Goal: Task Accomplishment & Management: Manage account settings

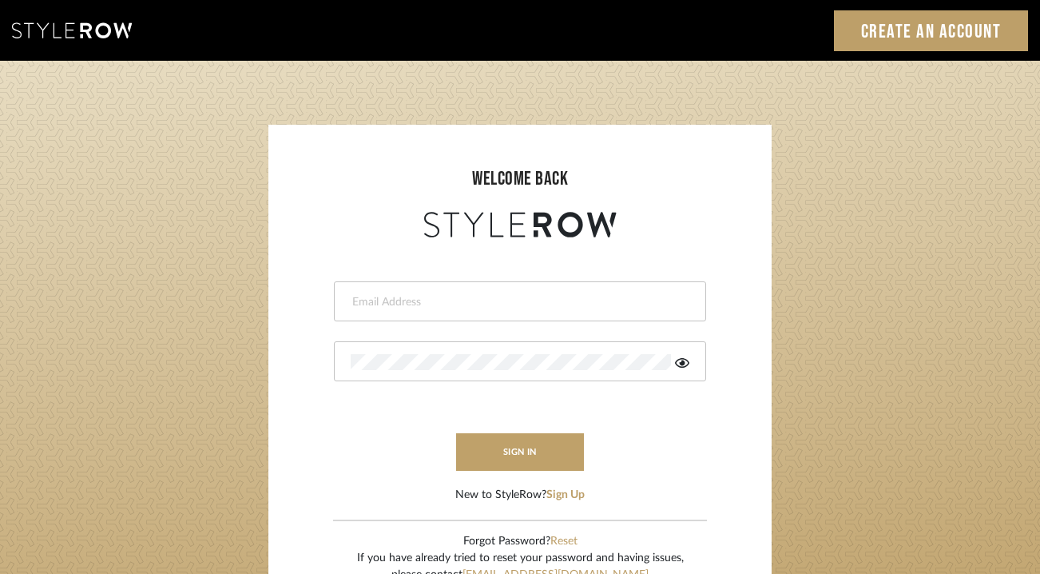
click at [477, 279] on form "This field is required This field is required sign in New to StyleRow? Sign Up" at bounding box center [519, 372] width 471 height 262
click at [469, 302] on input "email" at bounding box center [518, 302] width 335 height 16
type input "lauren@studiodb.com"
click at [422, 380] on form "lauren@studiodb.com This field is required sign in New to StyleRow? Sign Up" at bounding box center [519, 372] width 471 height 262
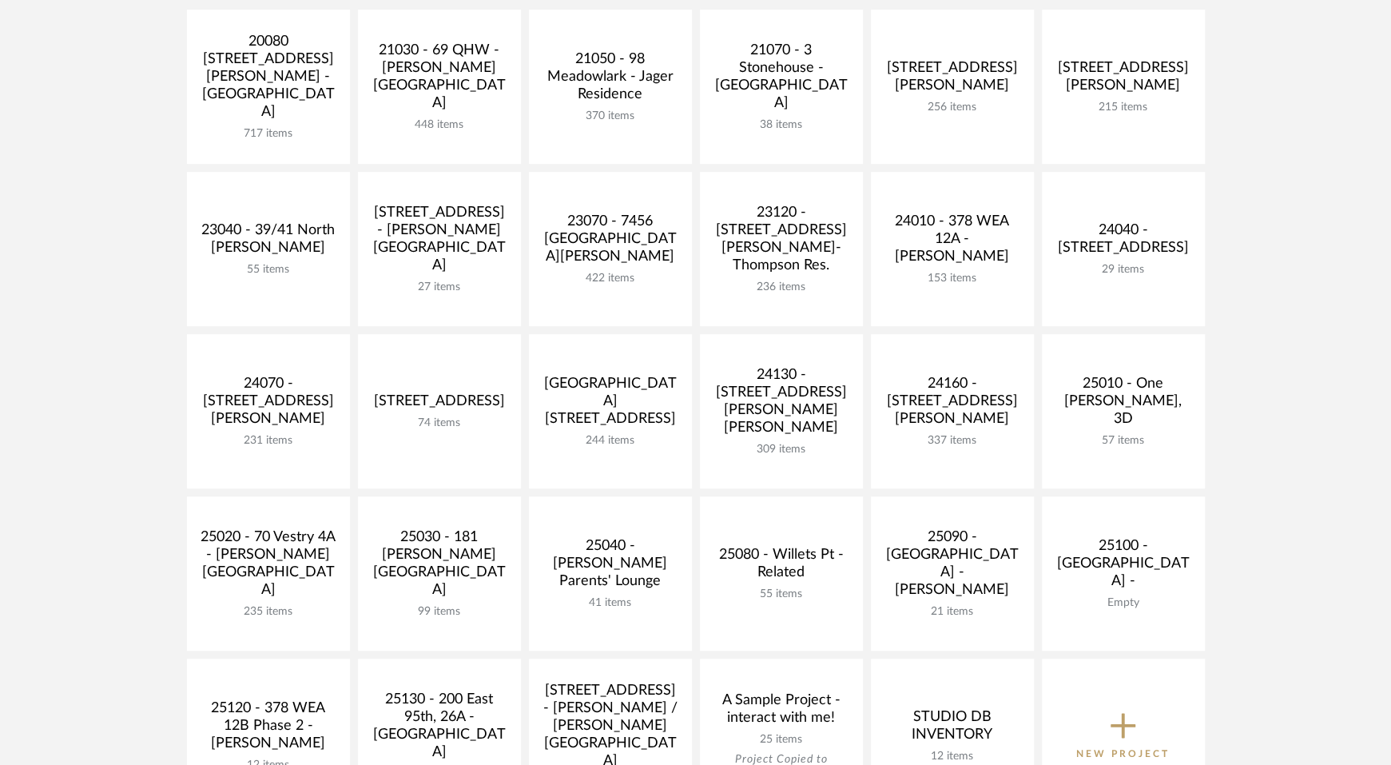
scroll to position [386, 0]
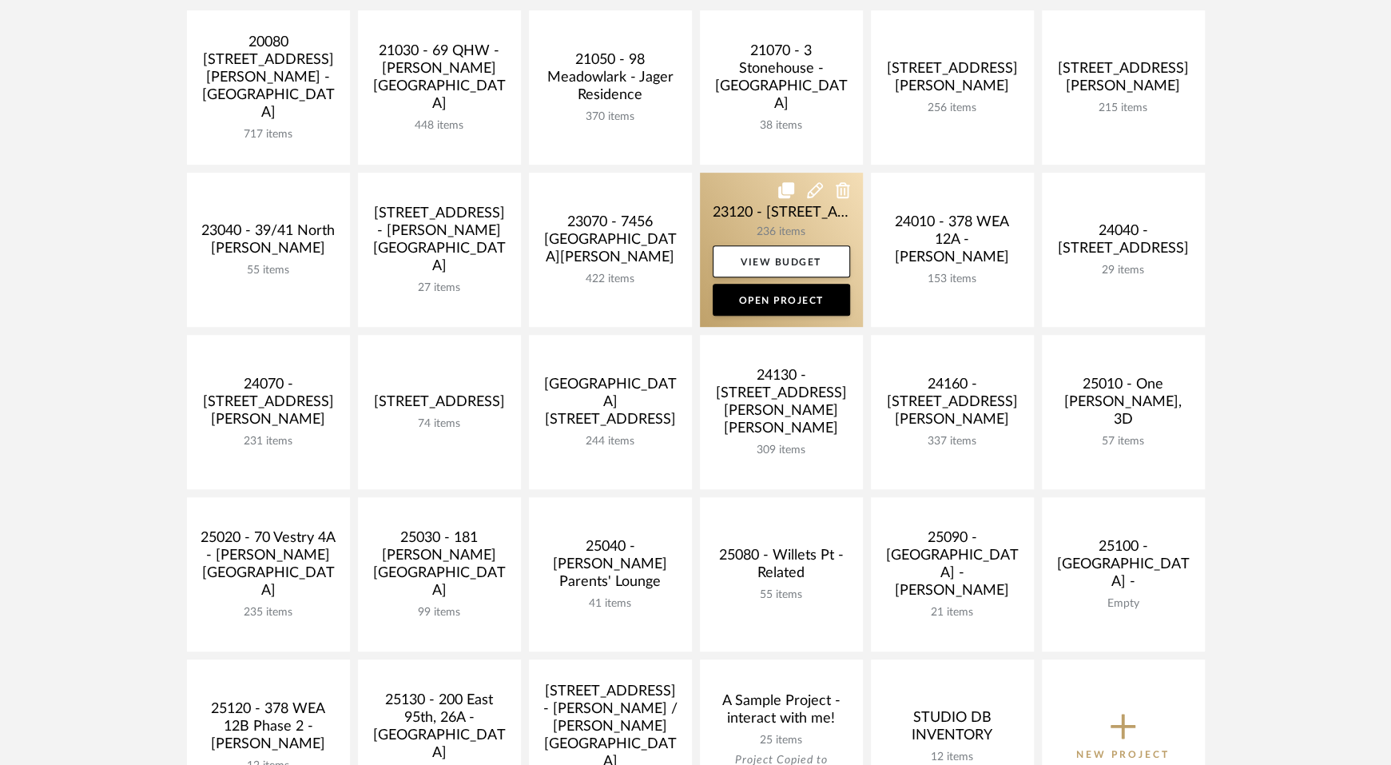
click at [808, 235] on link at bounding box center [781, 250] width 163 height 154
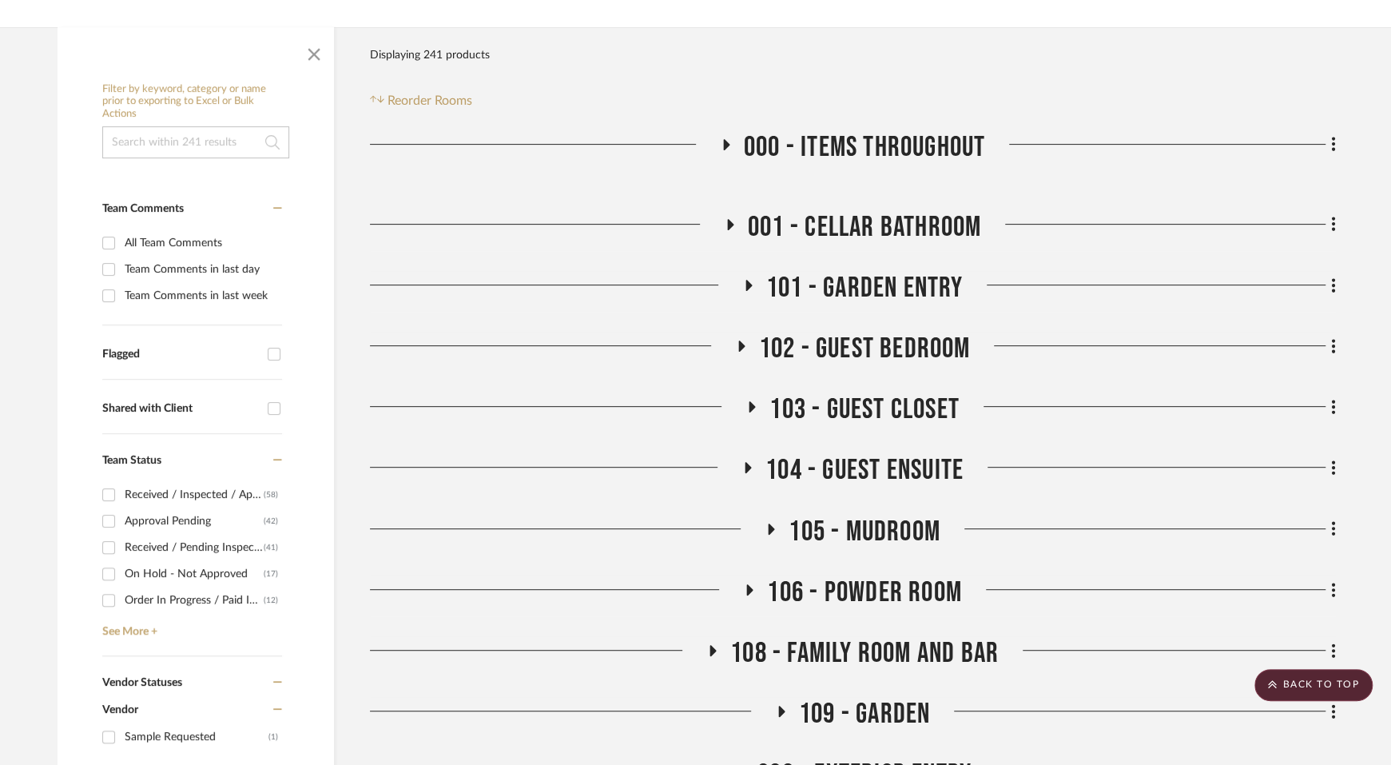
scroll to position [252, 0]
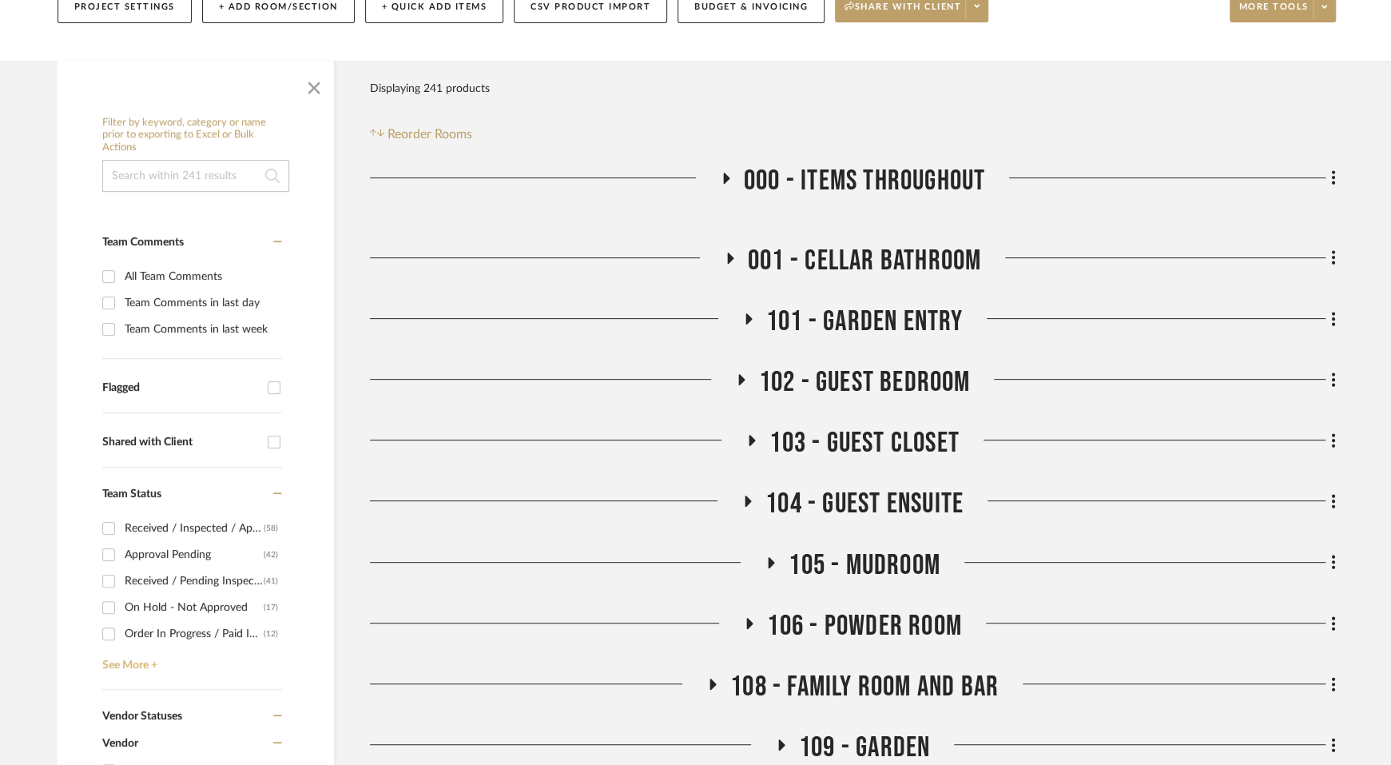
click at [149, 663] on link "See More +" at bounding box center [190, 659] width 184 height 26
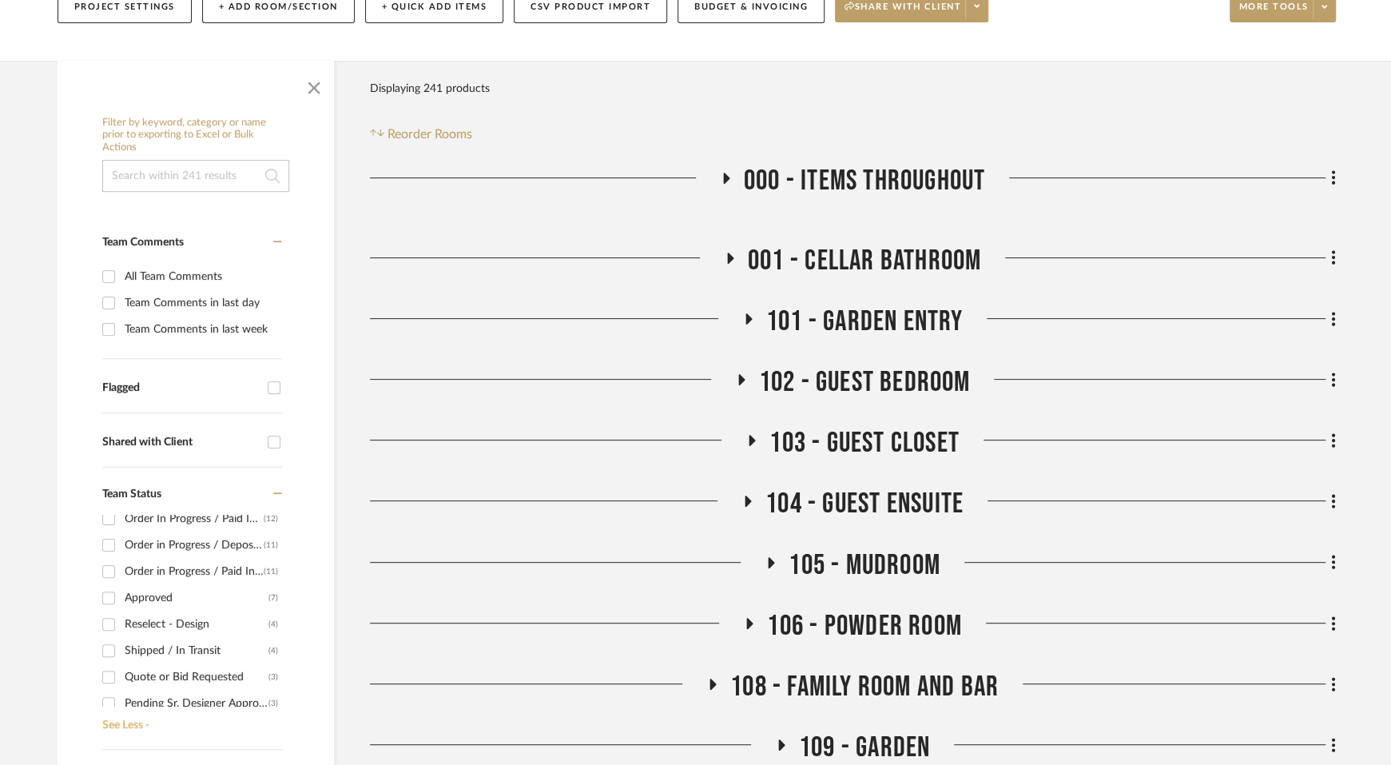
scroll to position [121, 0]
click at [167, 704] on div "Pending Sr. Designer Approval" at bounding box center [197, 697] width 144 height 26
click at [121, 704] on input "Pending Sr. Designer Approval (3)" at bounding box center [109, 697] width 26 height 26
checkbox input "true"
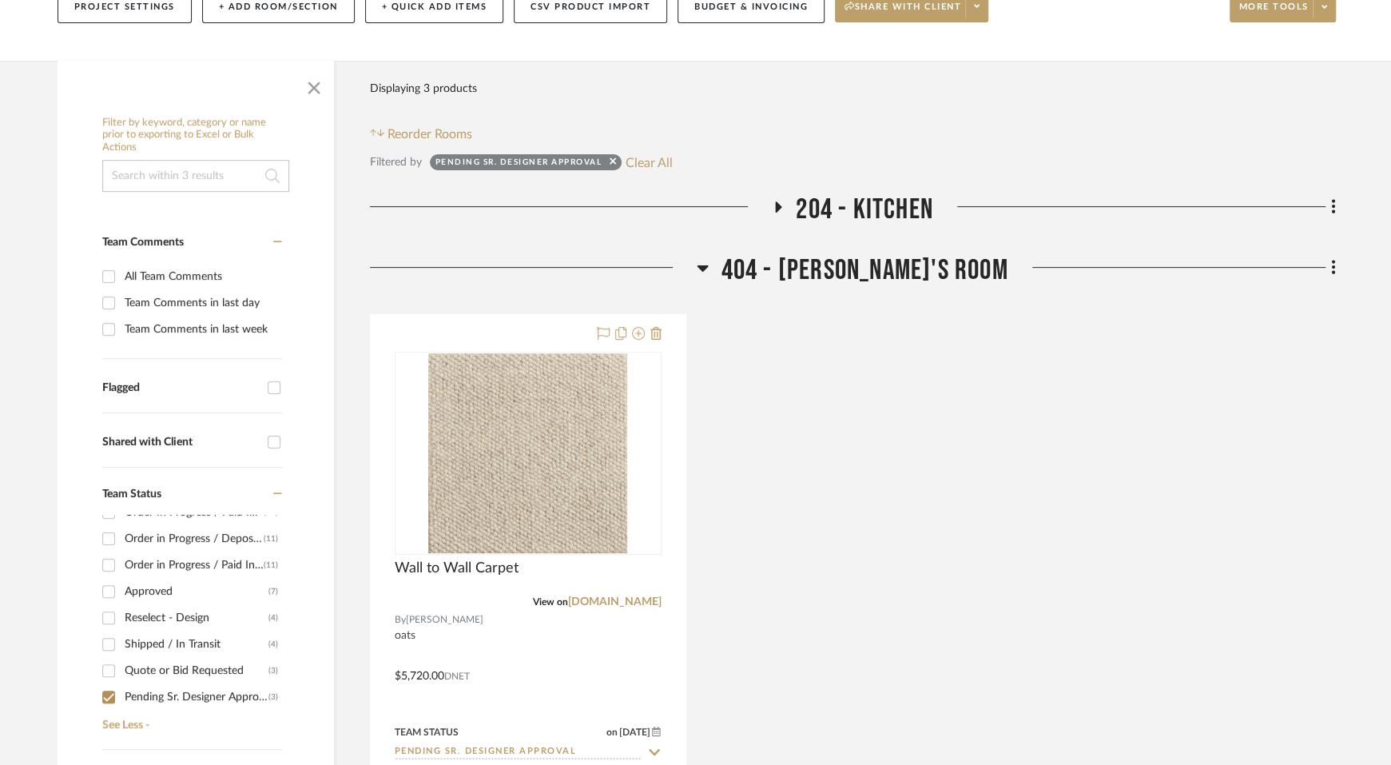
click at [780, 195] on h3 "204 - KITCHEN" at bounding box center [852, 210] width 161 height 34
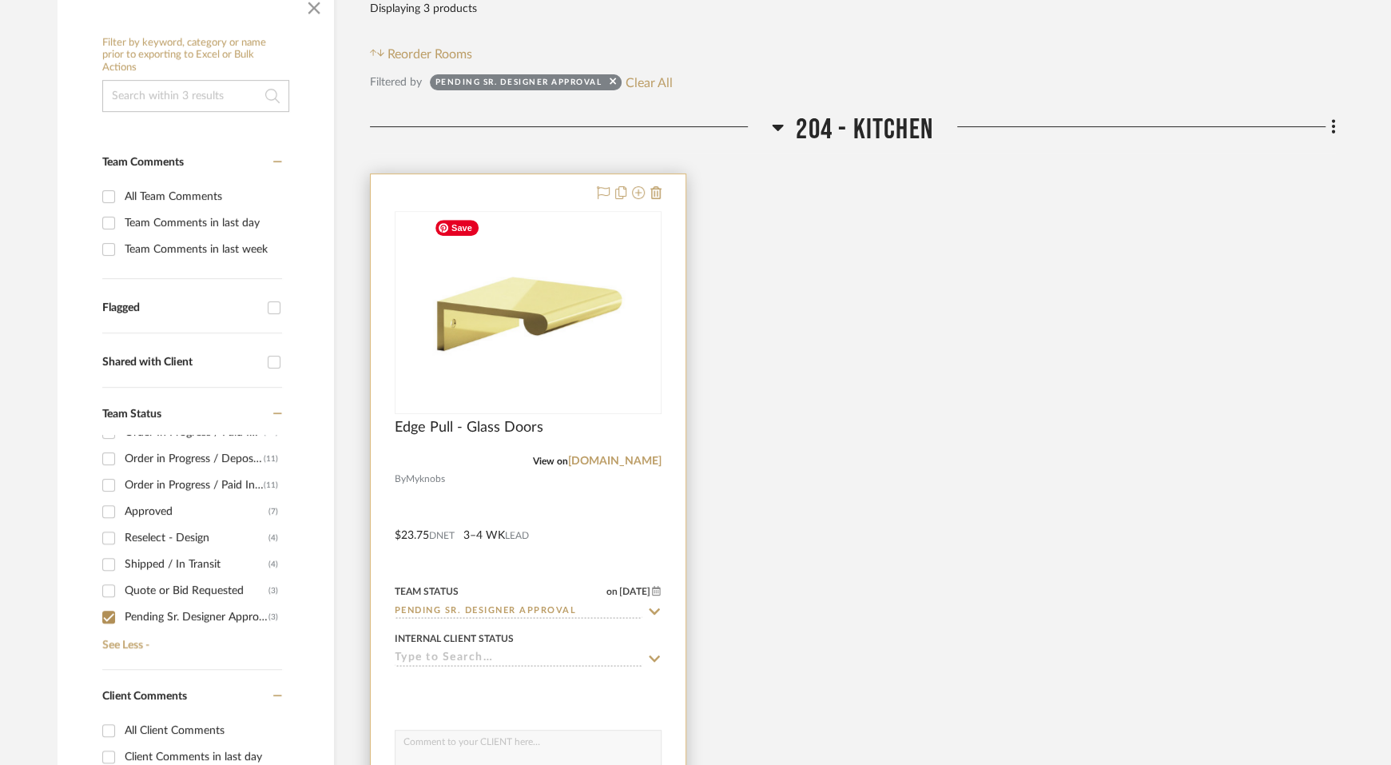
scroll to position [471, 0]
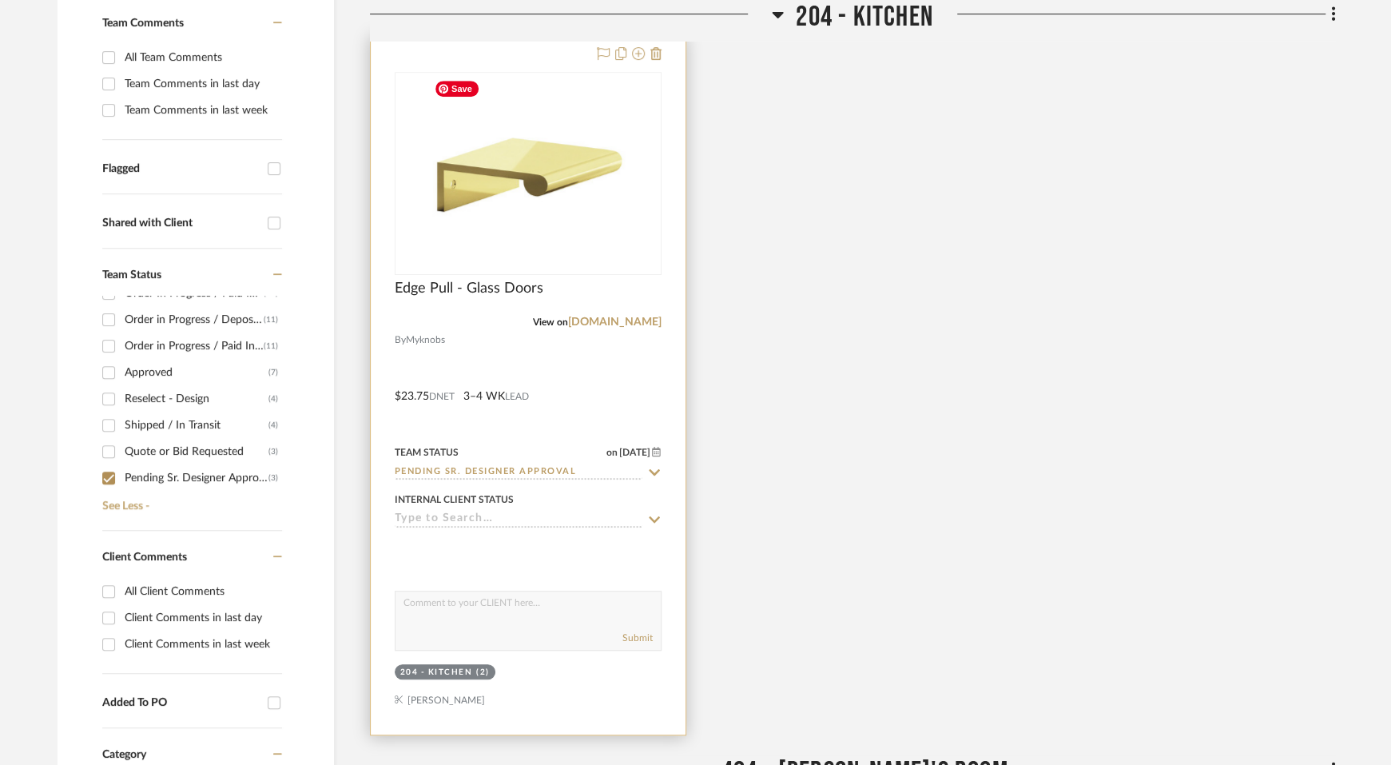
click at [556, 227] on img "0" at bounding box center [528, 173] width 200 height 200
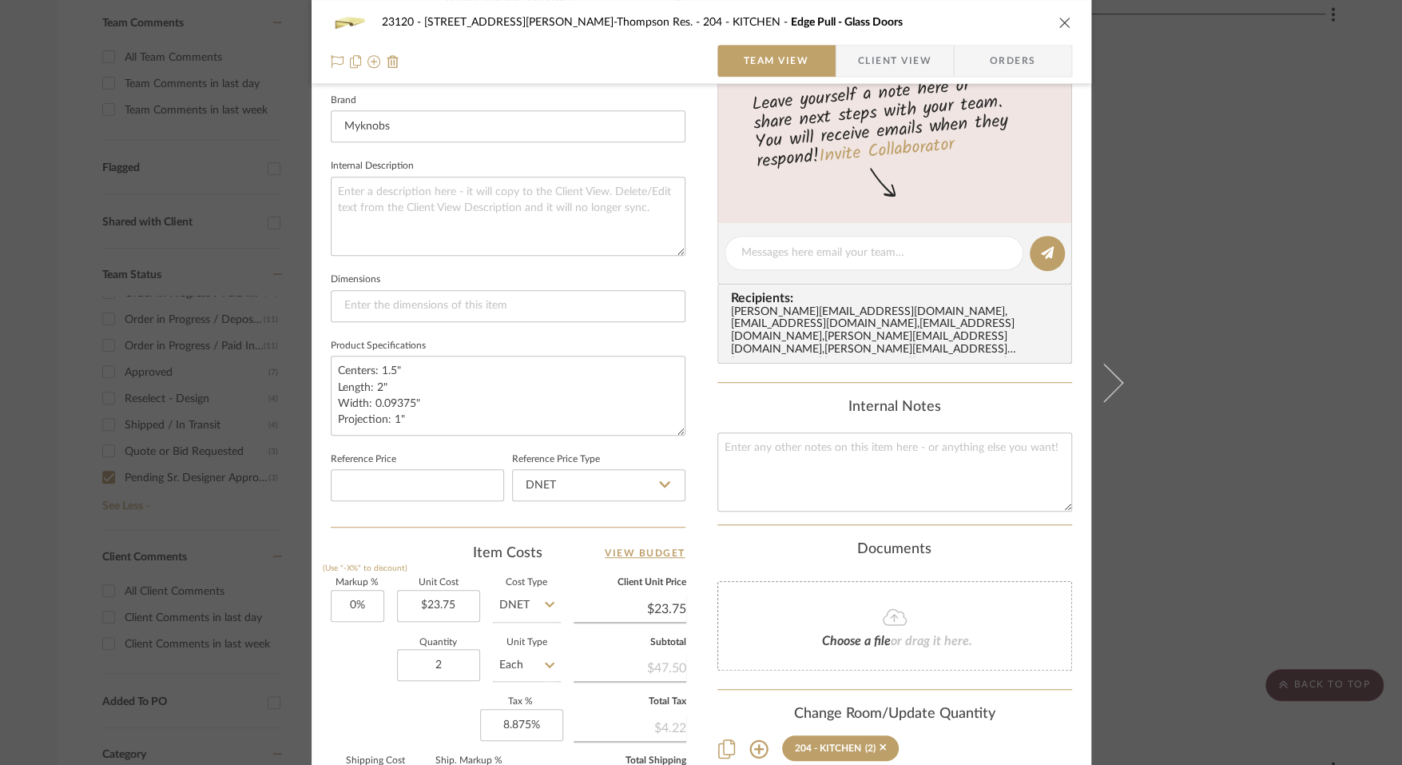
scroll to position [204, 0]
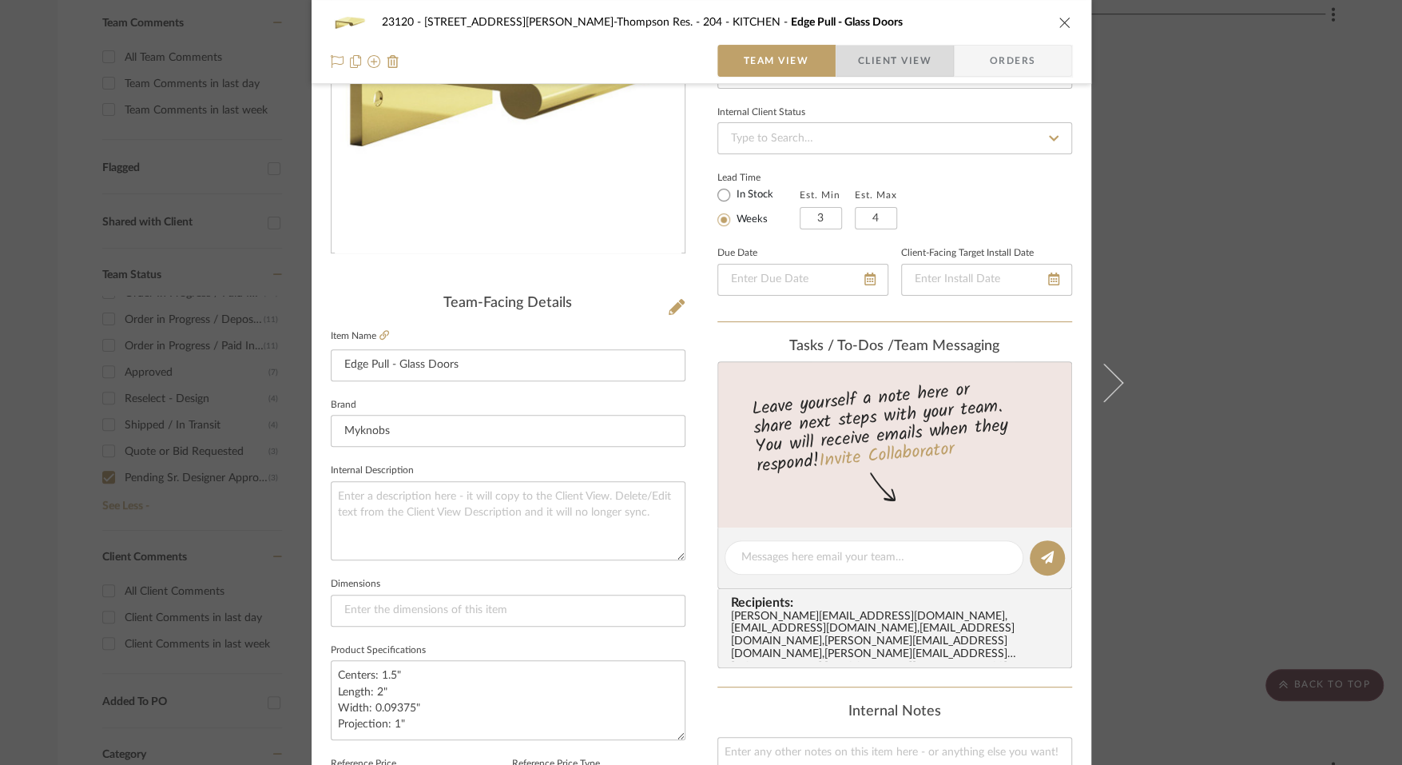
click at [896, 54] on span "Client View" at bounding box center [894, 61] width 73 height 32
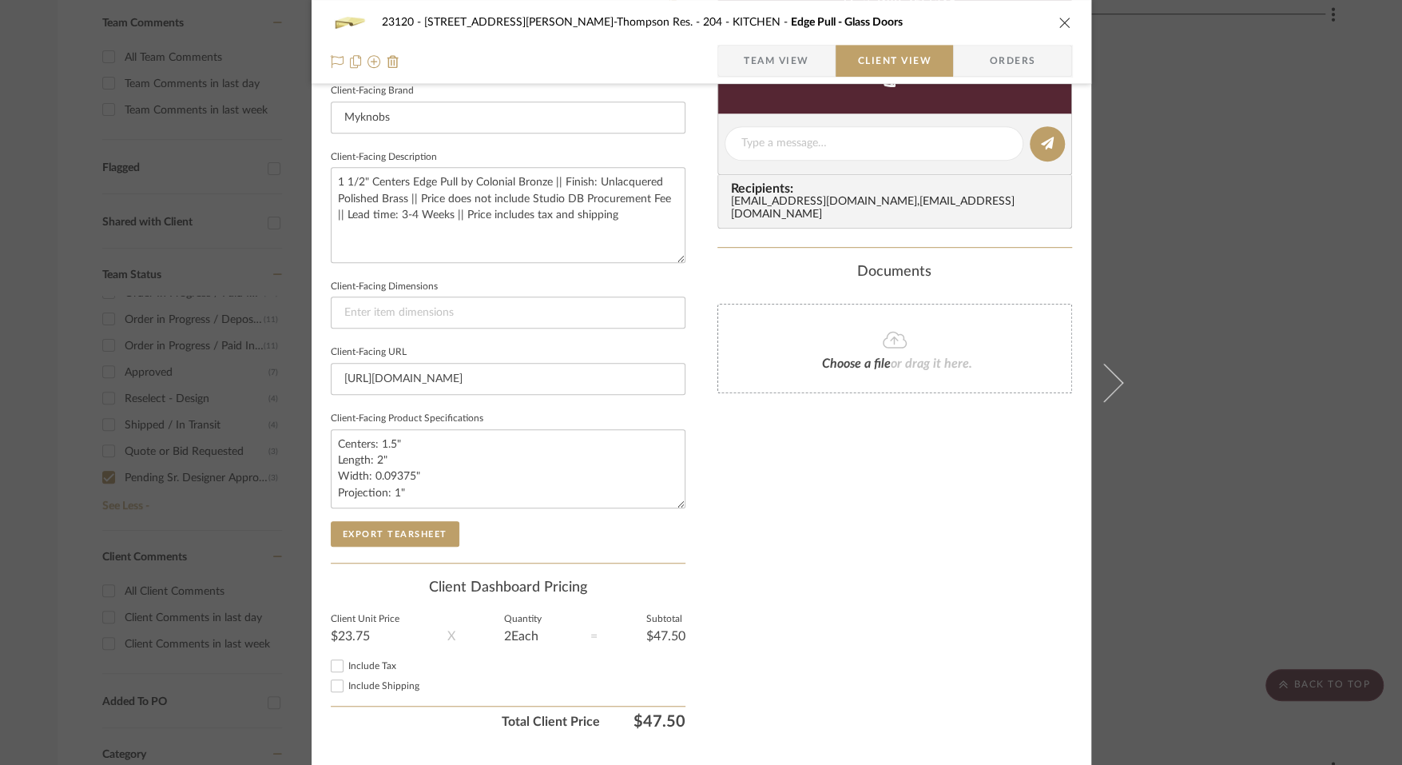
scroll to position [549, 0]
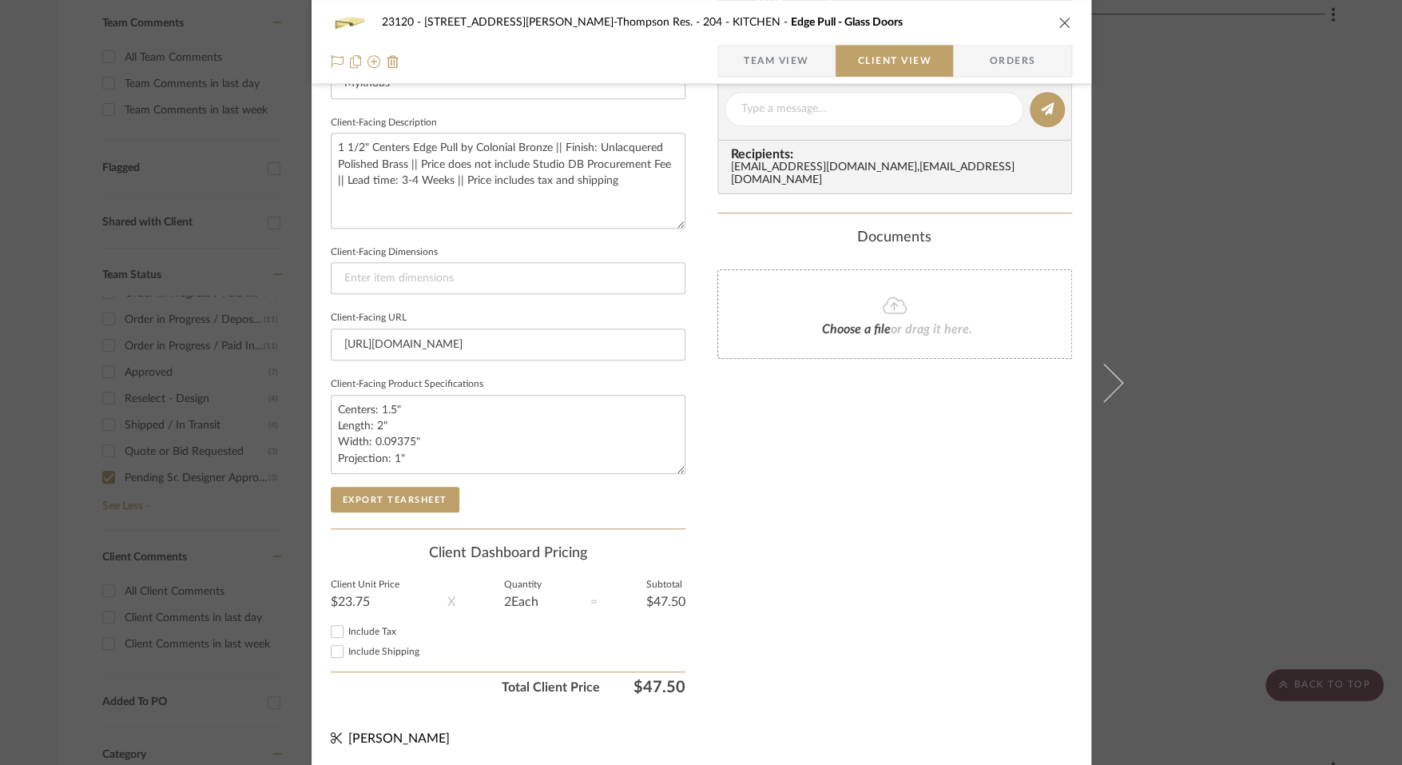
click at [374, 628] on span "Include Tax" at bounding box center [372, 631] width 48 height 10
click at [347, 628] on input "Include Tax" at bounding box center [337, 631] width 19 height 19
checkbox input "true"
click at [373, 654] on span "Include Shipping" at bounding box center [383, 651] width 71 height 10
click at [347, 654] on input "Include Shipping" at bounding box center [337, 650] width 19 height 19
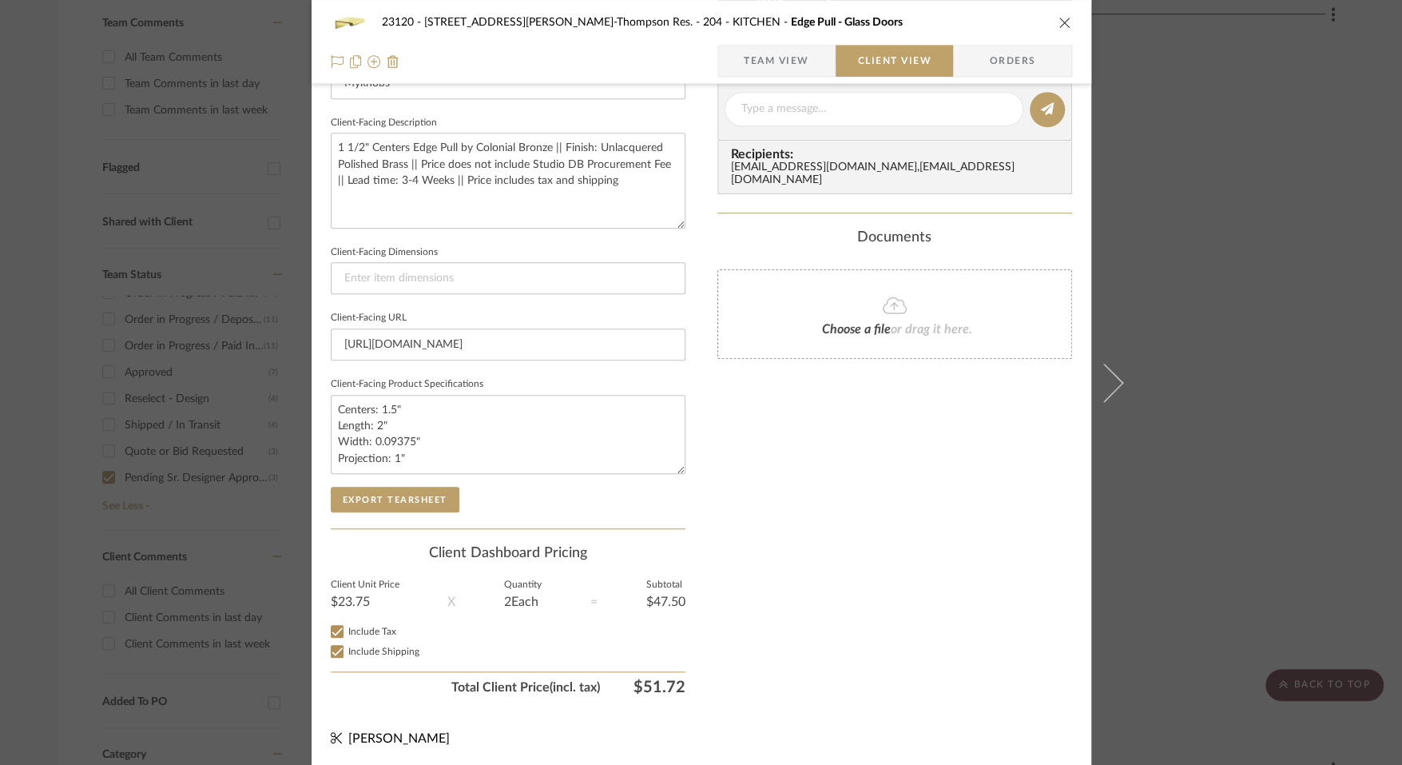
checkbox input "true"
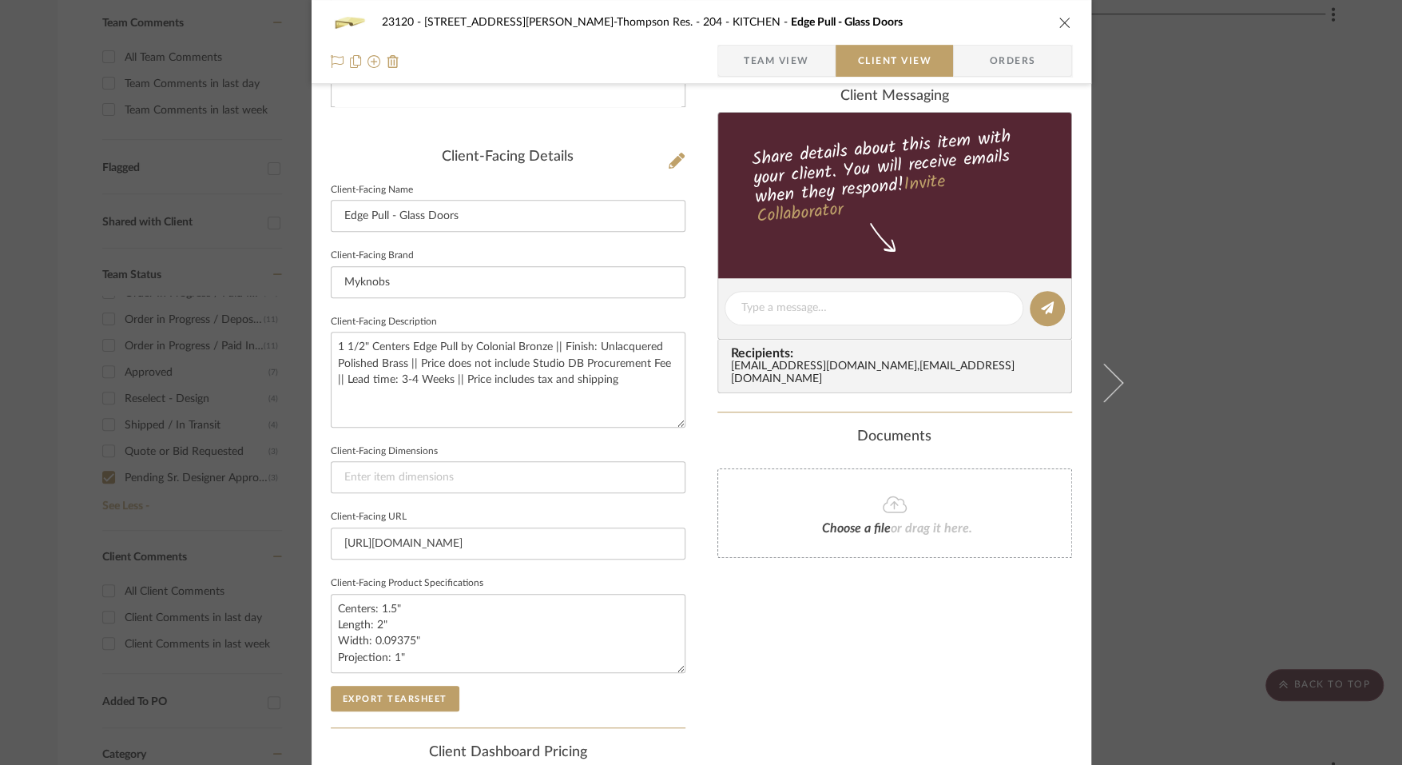
scroll to position [0, 0]
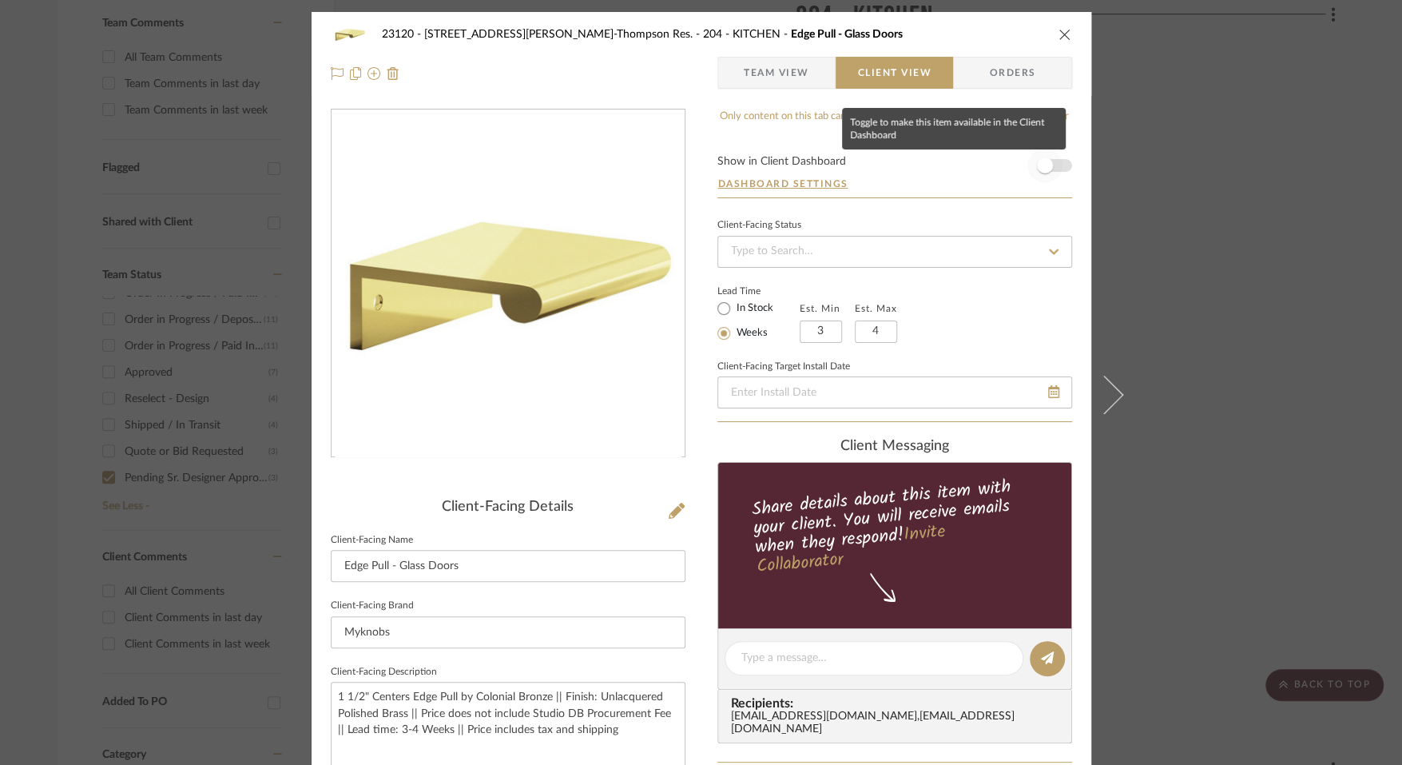
click at [1037, 165] on span "button" at bounding box center [1045, 165] width 16 height 16
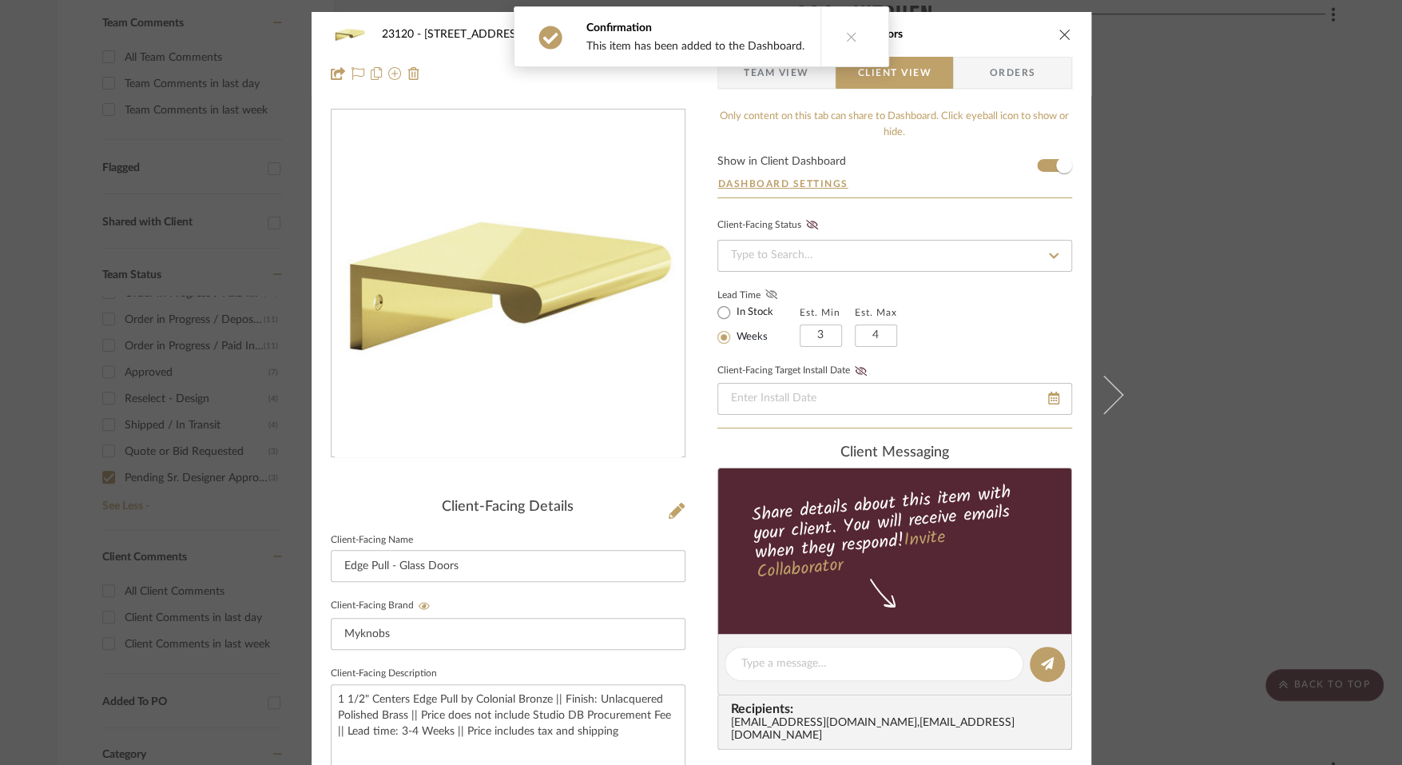
click at [761, 299] on fa-icon at bounding box center [771, 295] width 20 height 14
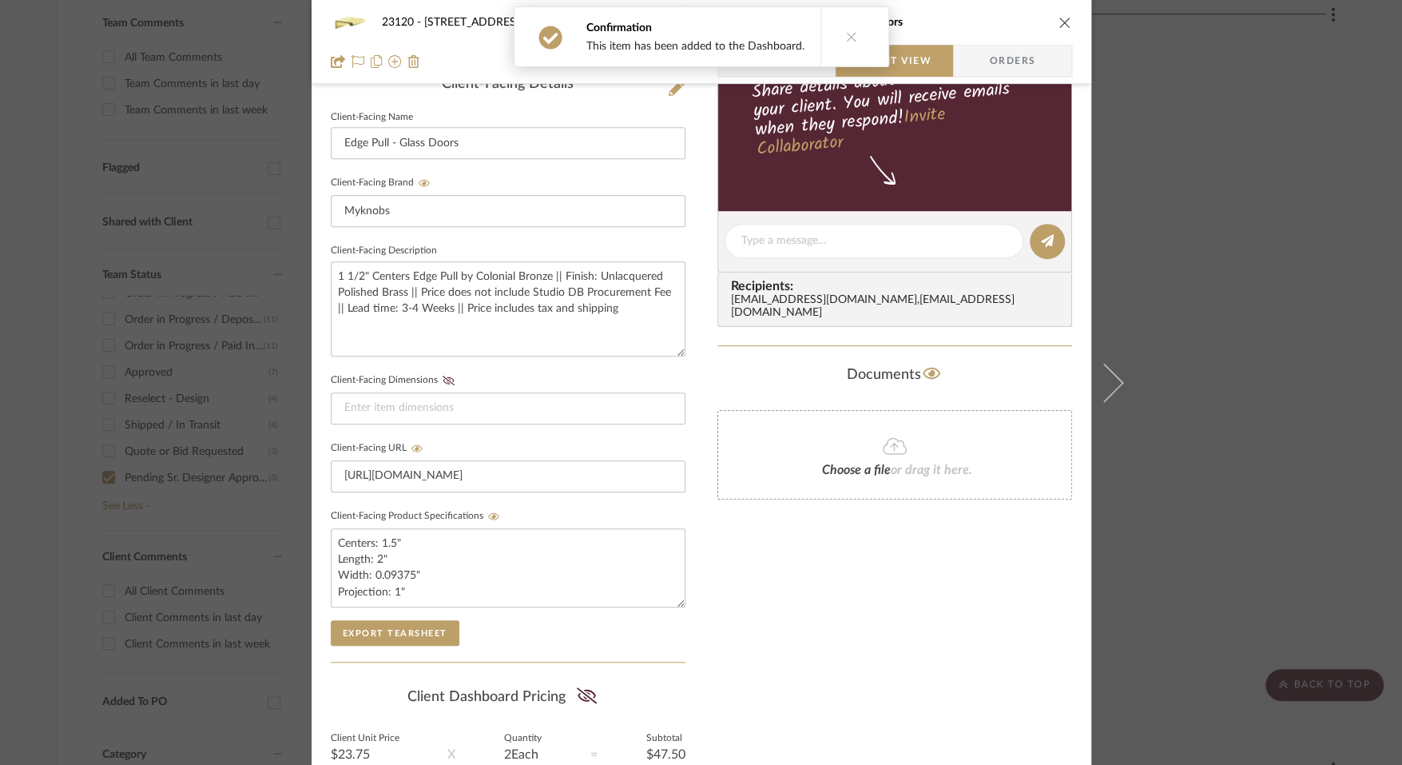
scroll to position [459, 0]
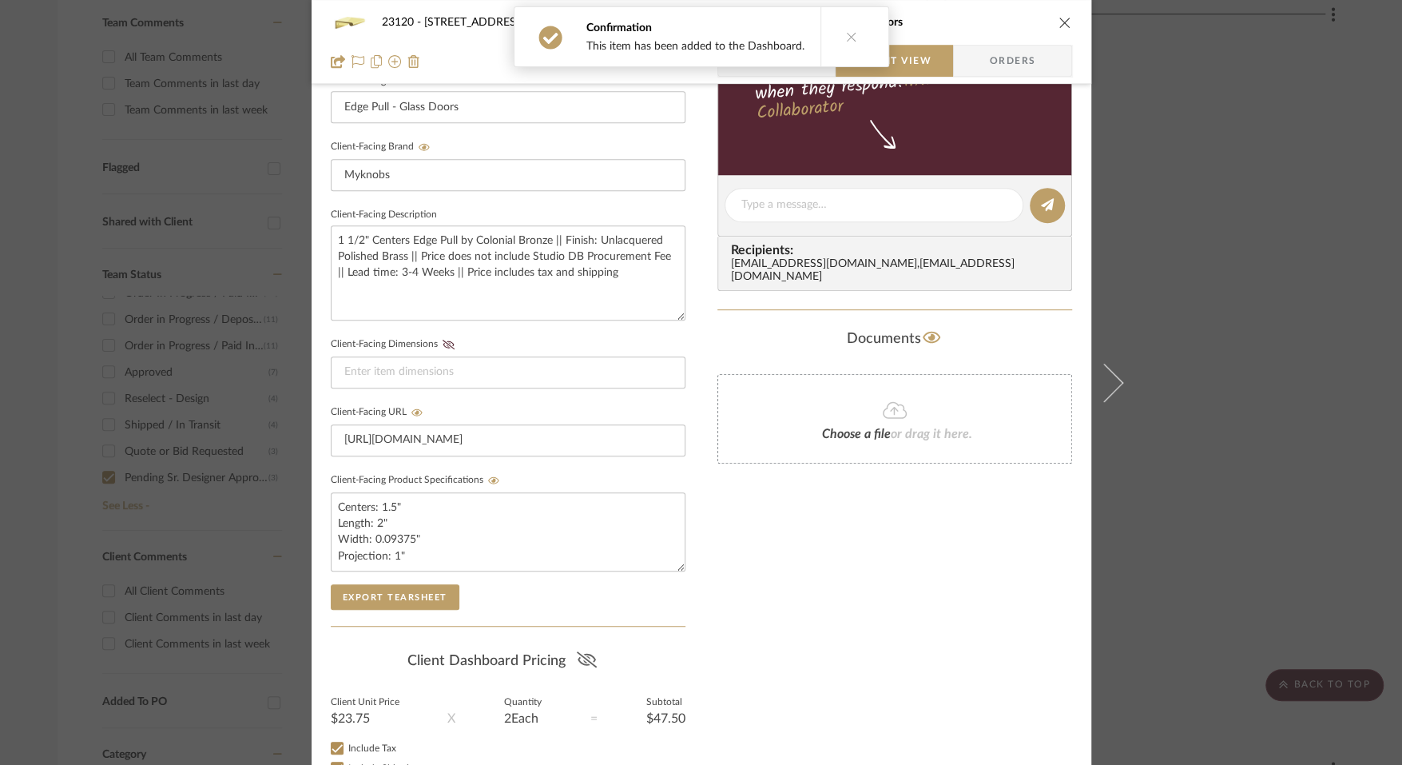
click at [585, 657] on icon at bounding box center [587, 659] width 20 height 16
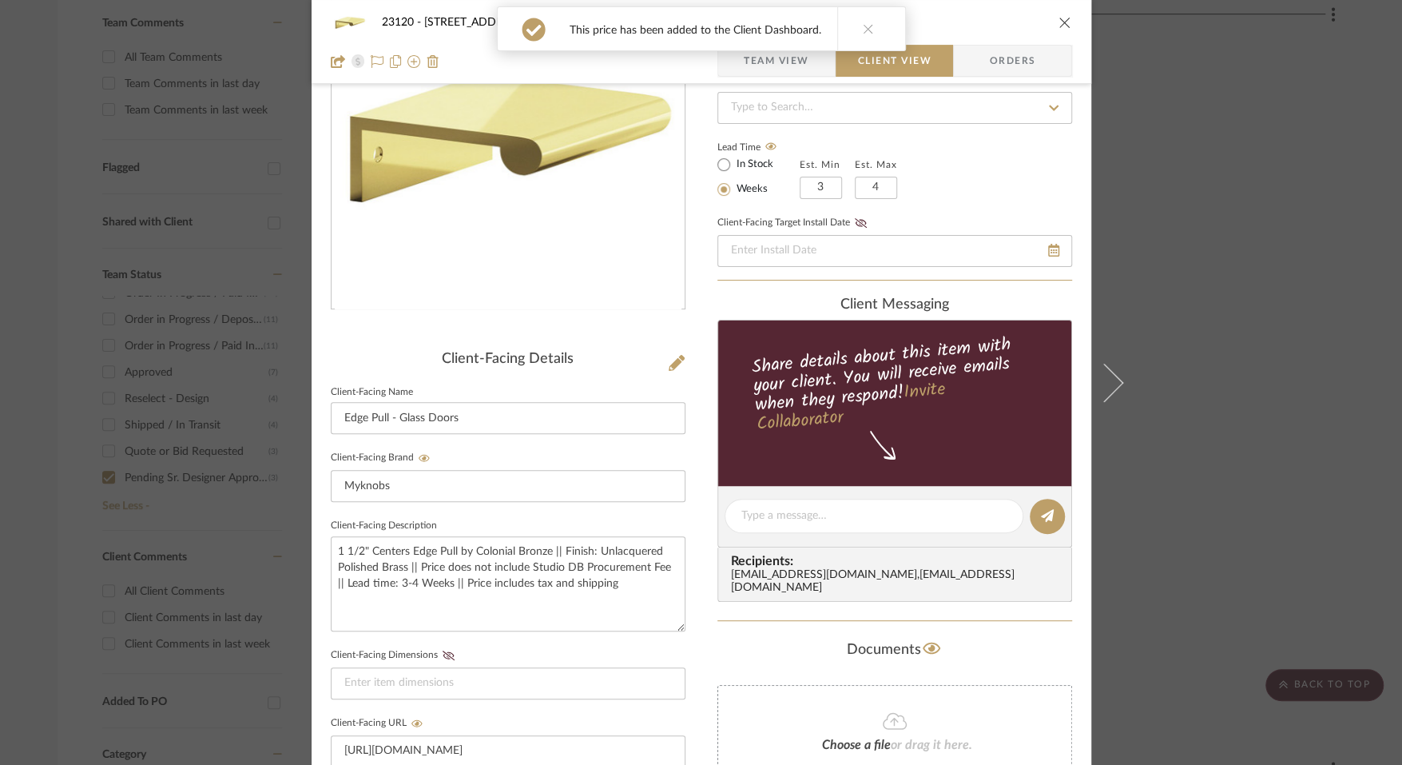
scroll to position [0, 0]
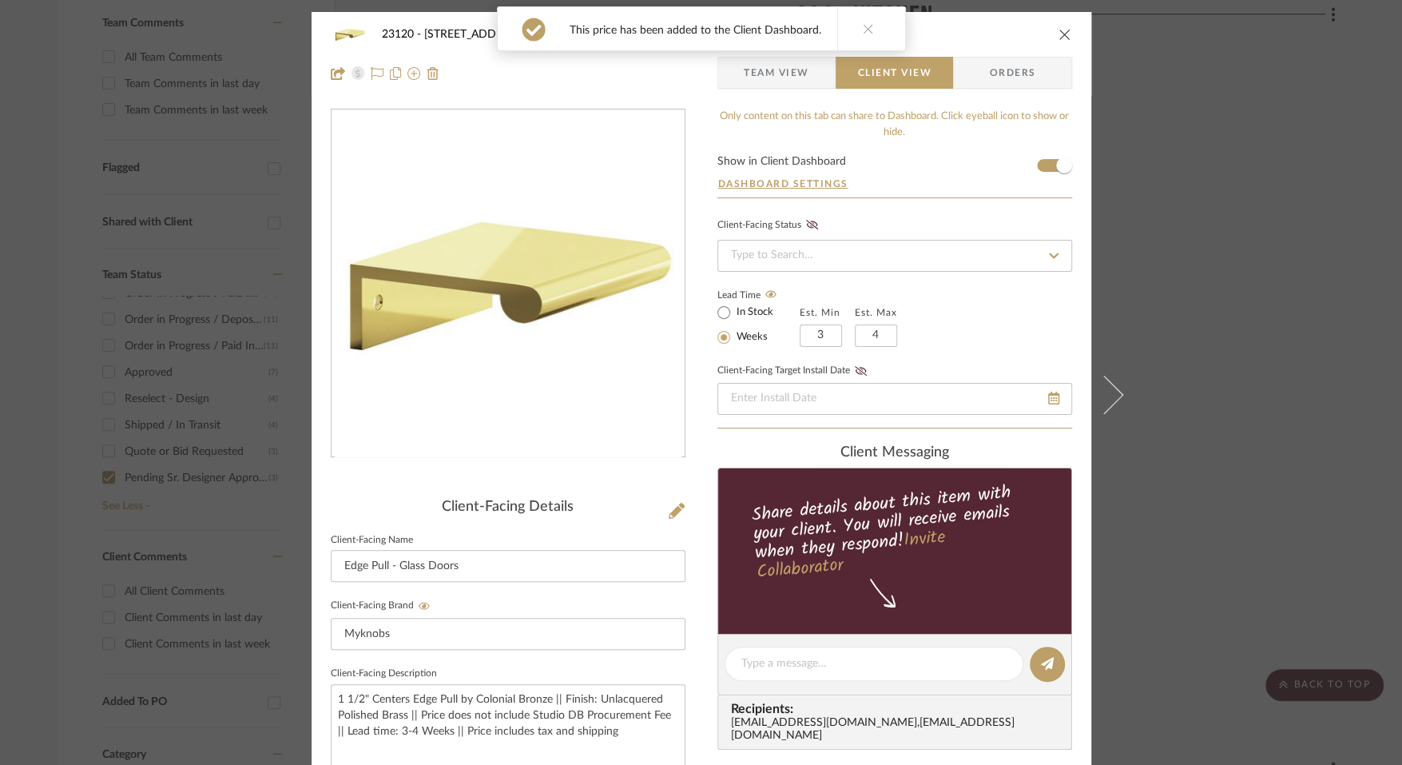
click at [759, 76] on span "Team View" at bounding box center [777, 73] width 66 height 32
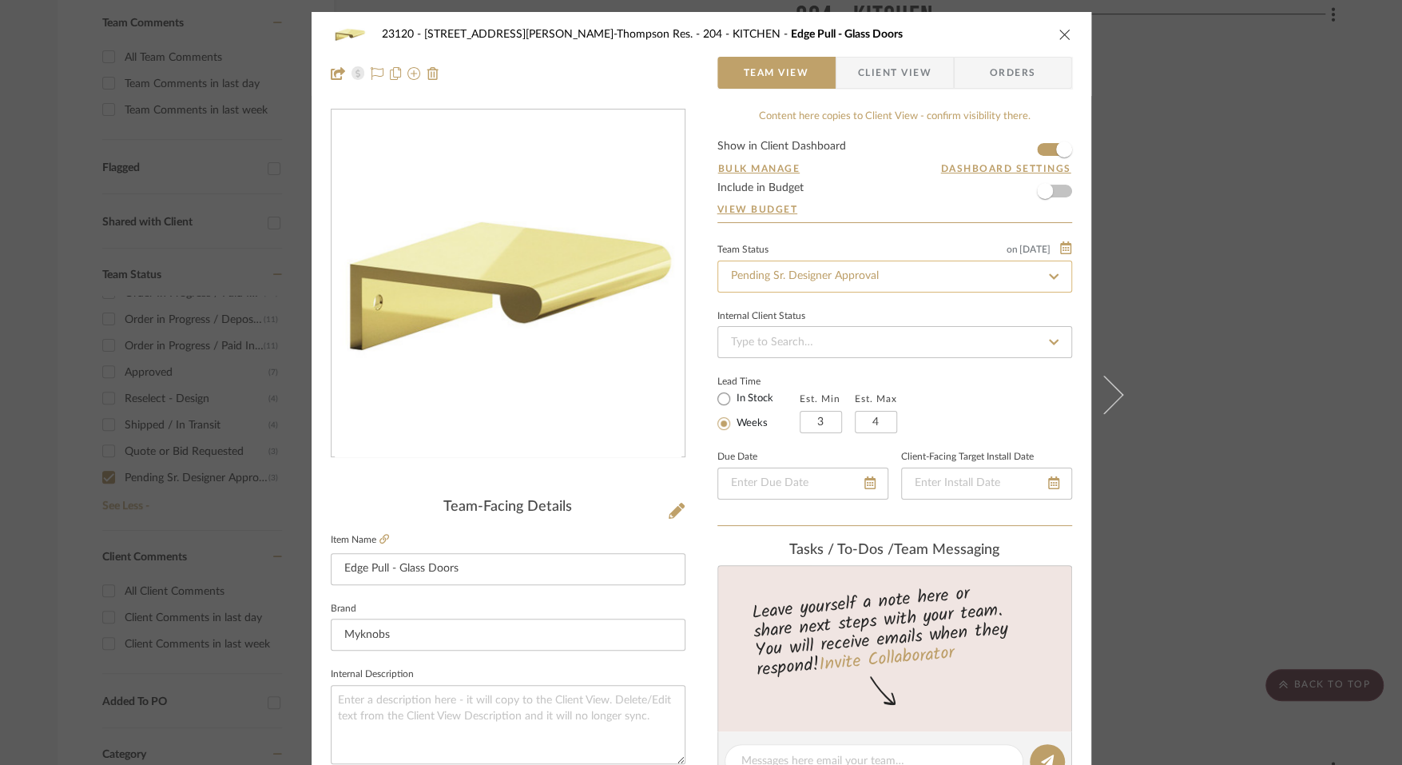
click at [741, 278] on input "Pending Sr. Designer Approval" at bounding box center [894, 276] width 355 height 32
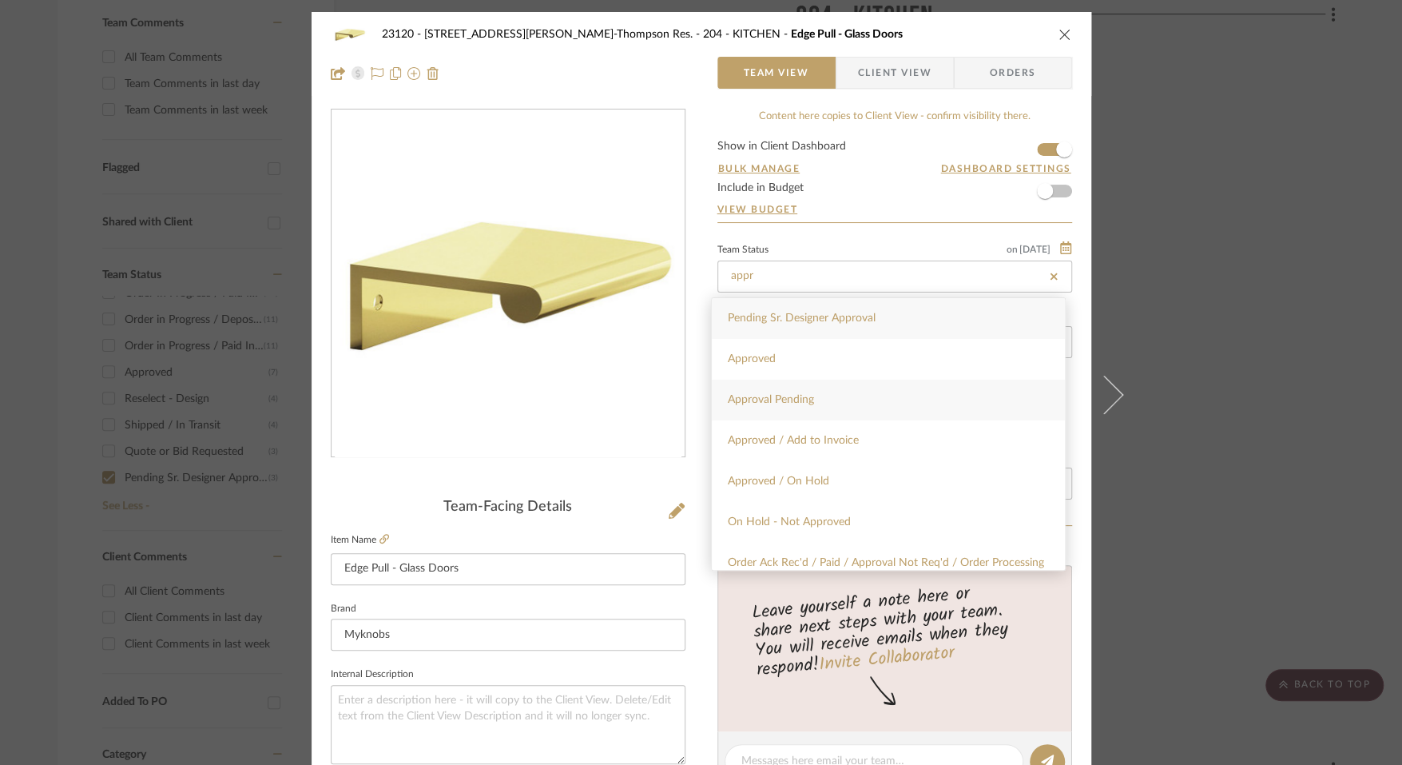
click at [738, 391] on div "Approval Pending" at bounding box center [888, 399] width 353 height 41
type input "Approval Pending"
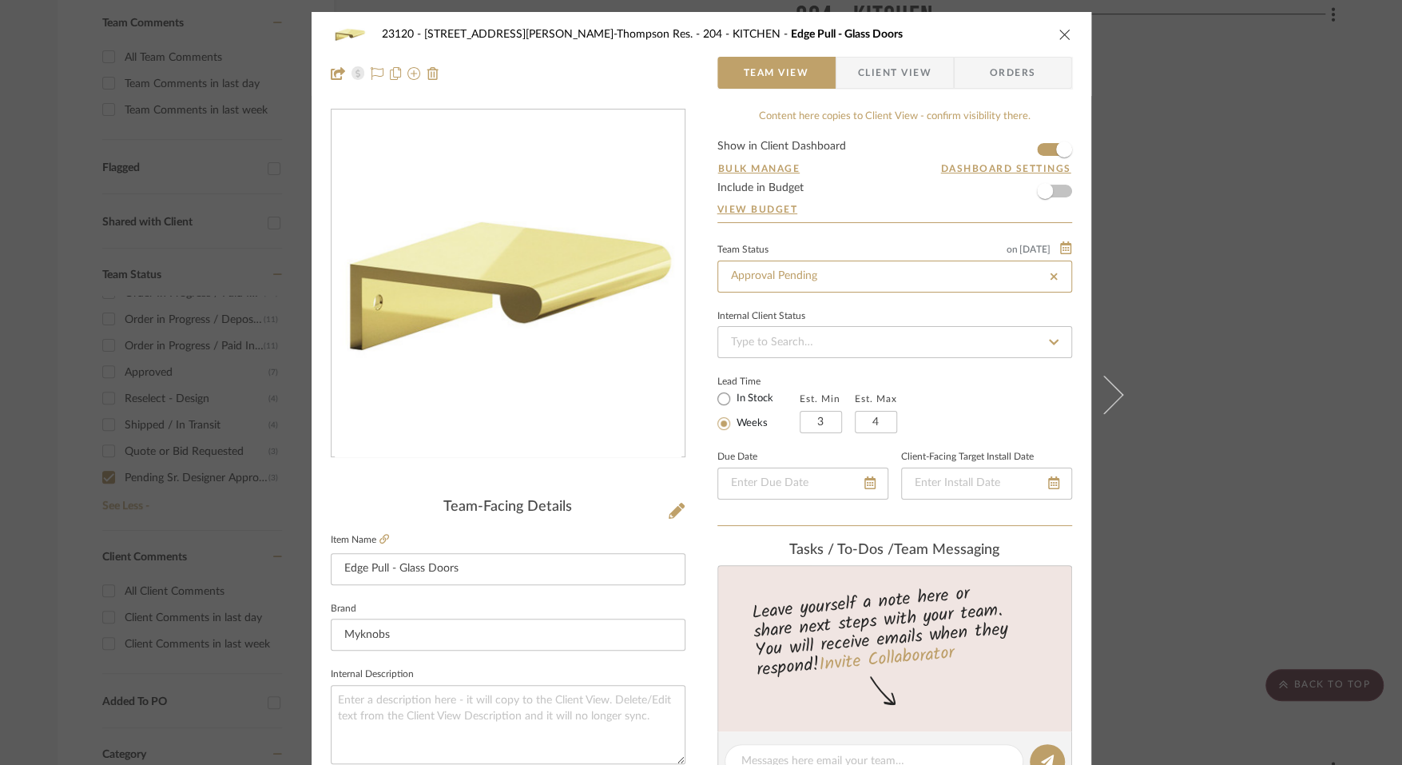
type input "Approval Pending"
click at [1064, 33] on icon "close" at bounding box center [1065, 34] width 13 height 13
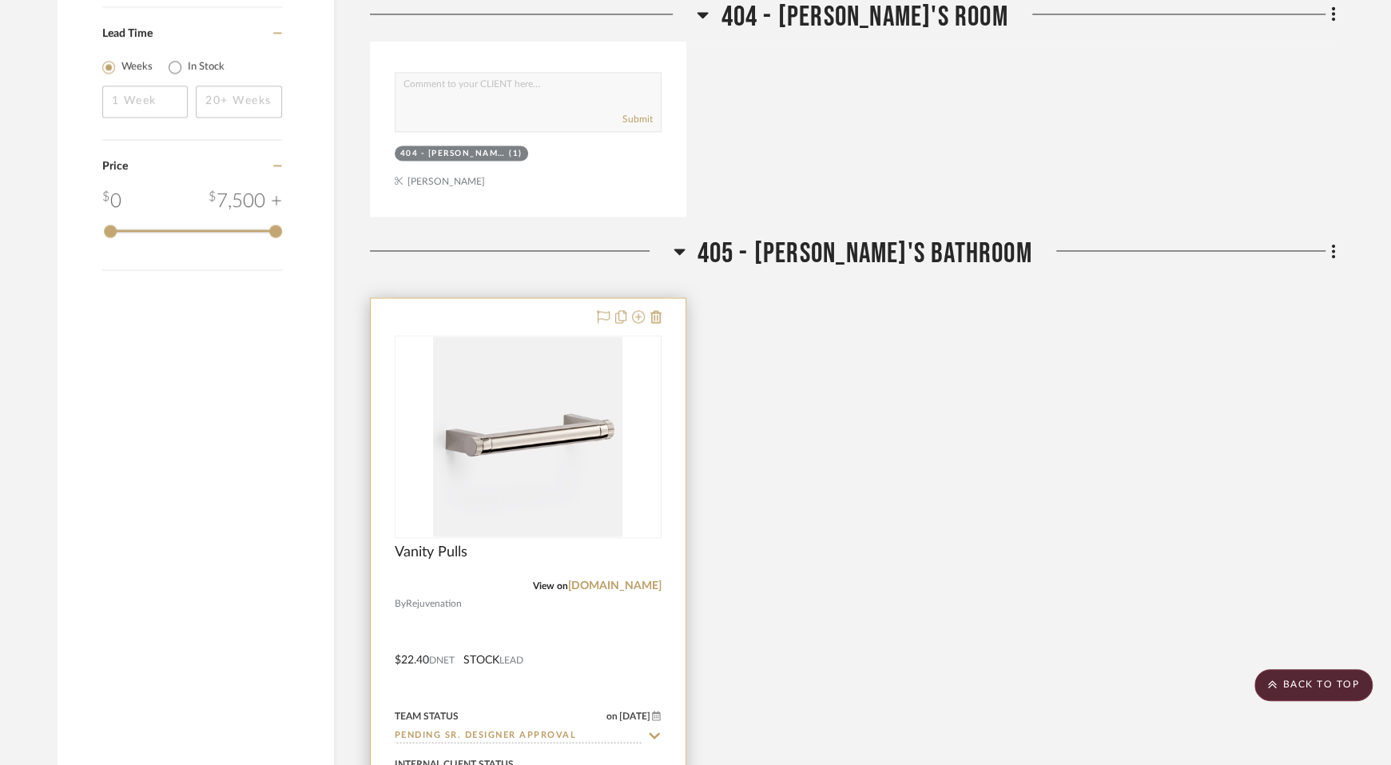
scroll to position [1848, 0]
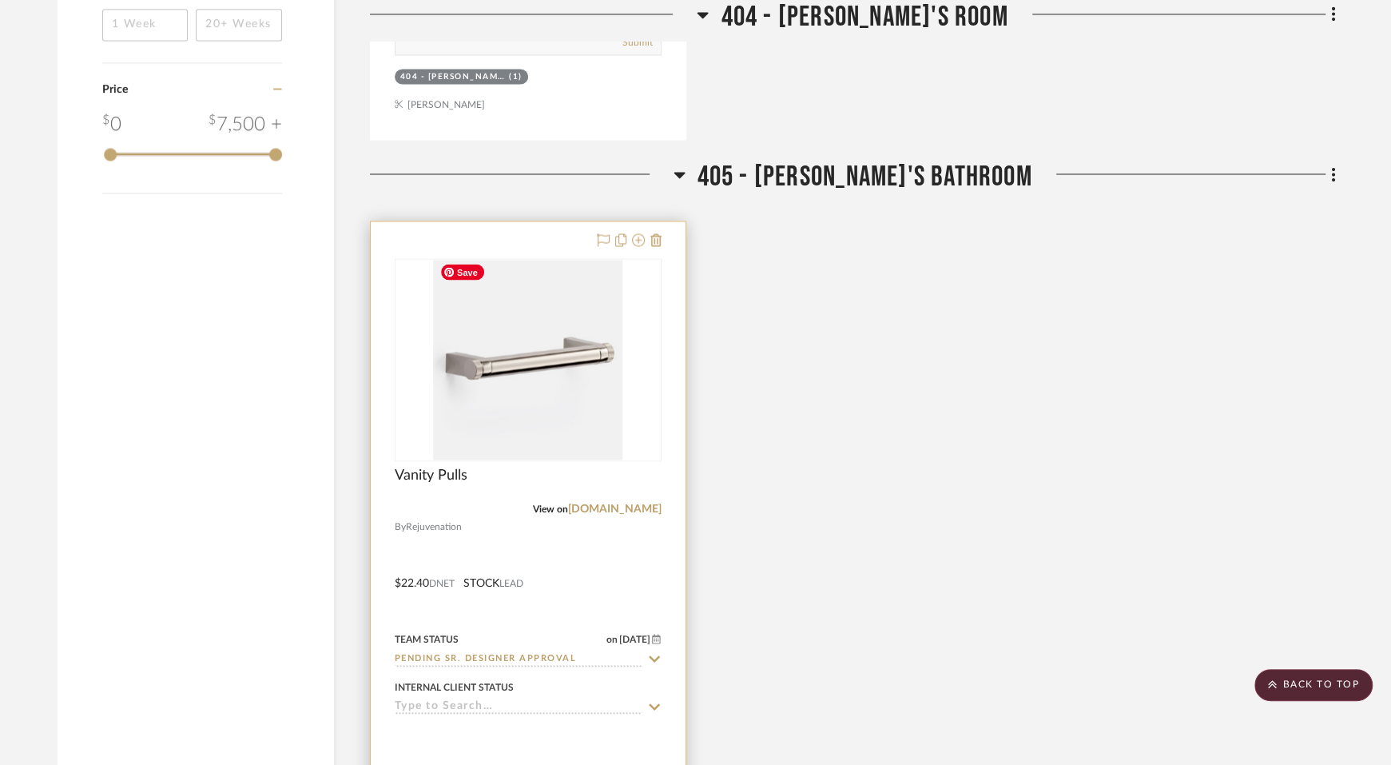
click at [0, 0] on img at bounding box center [0, 0] width 0 height 0
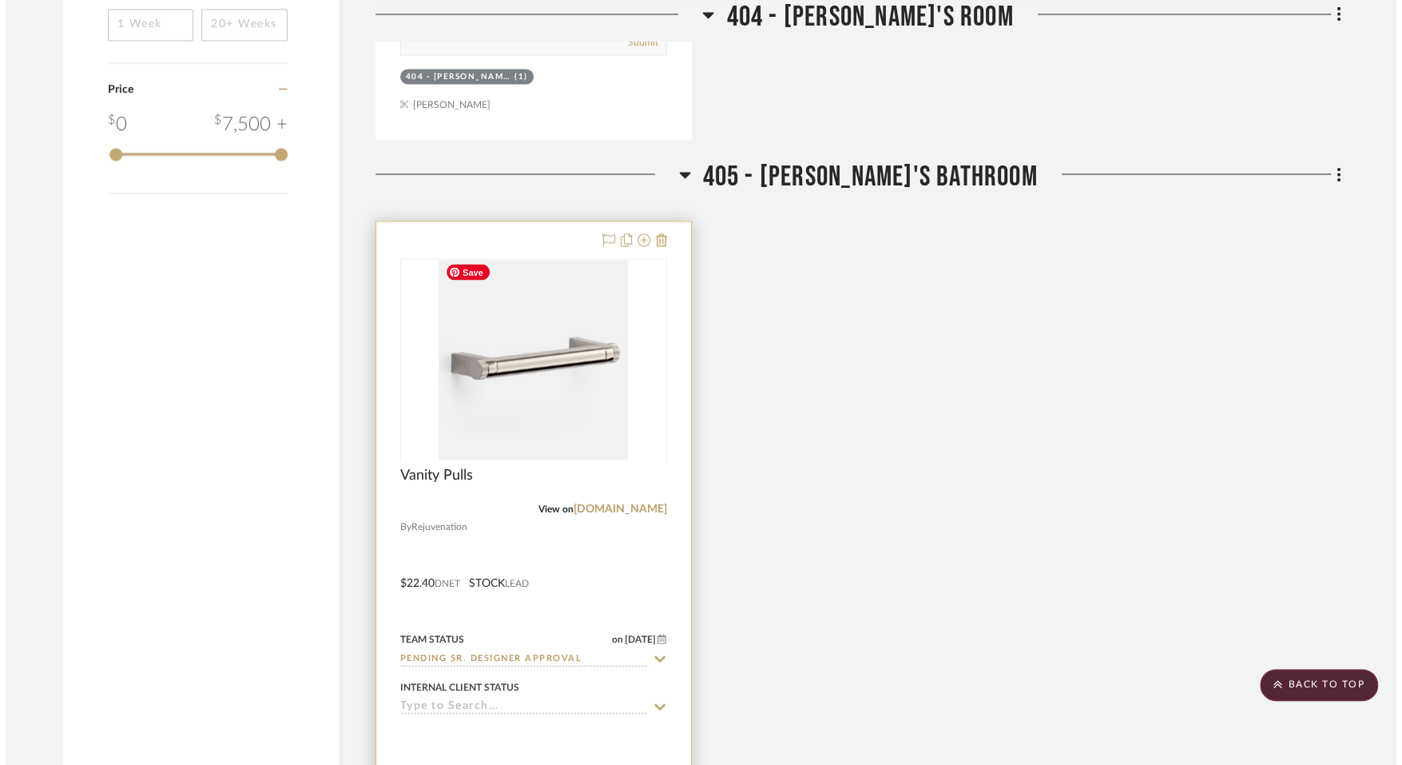
scroll to position [0, 0]
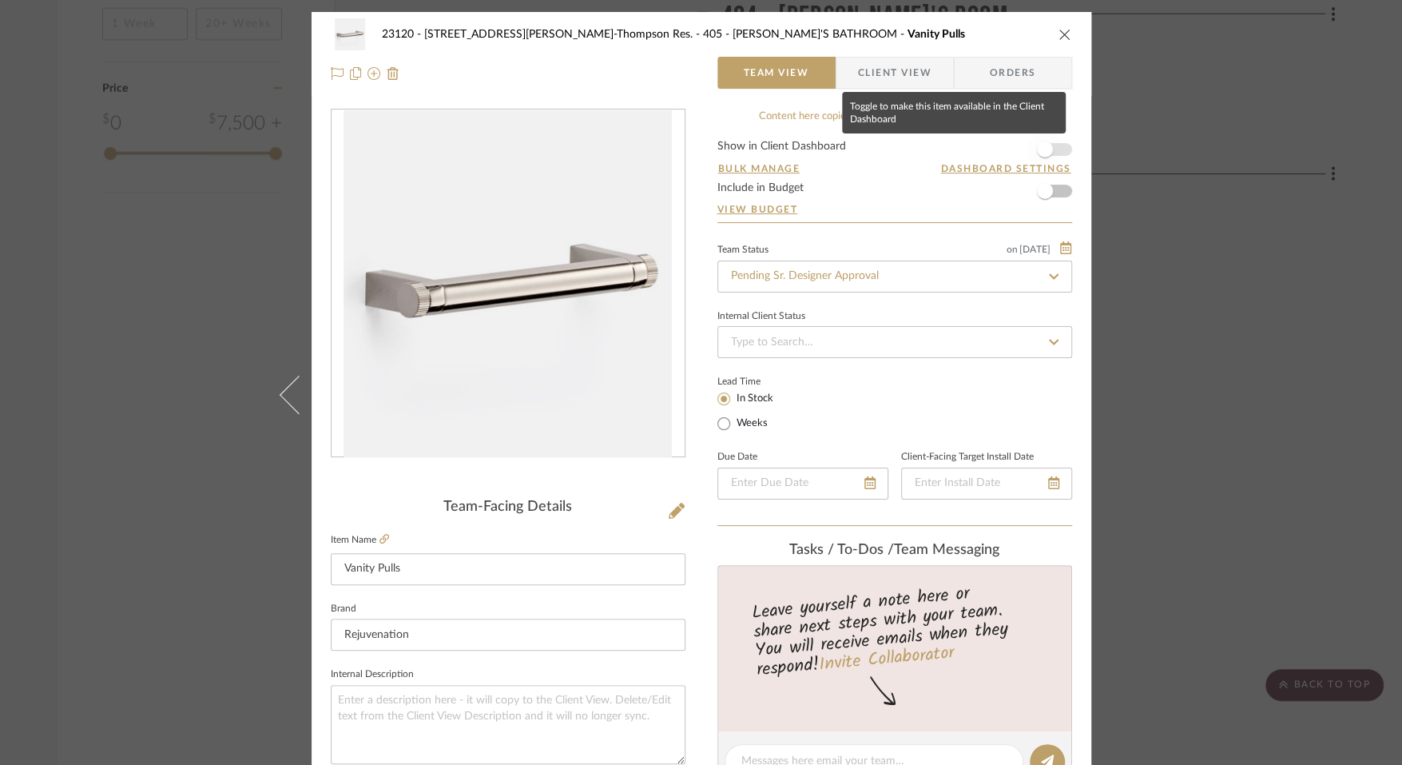
click at [1039, 152] on span "button" at bounding box center [1045, 149] width 16 height 16
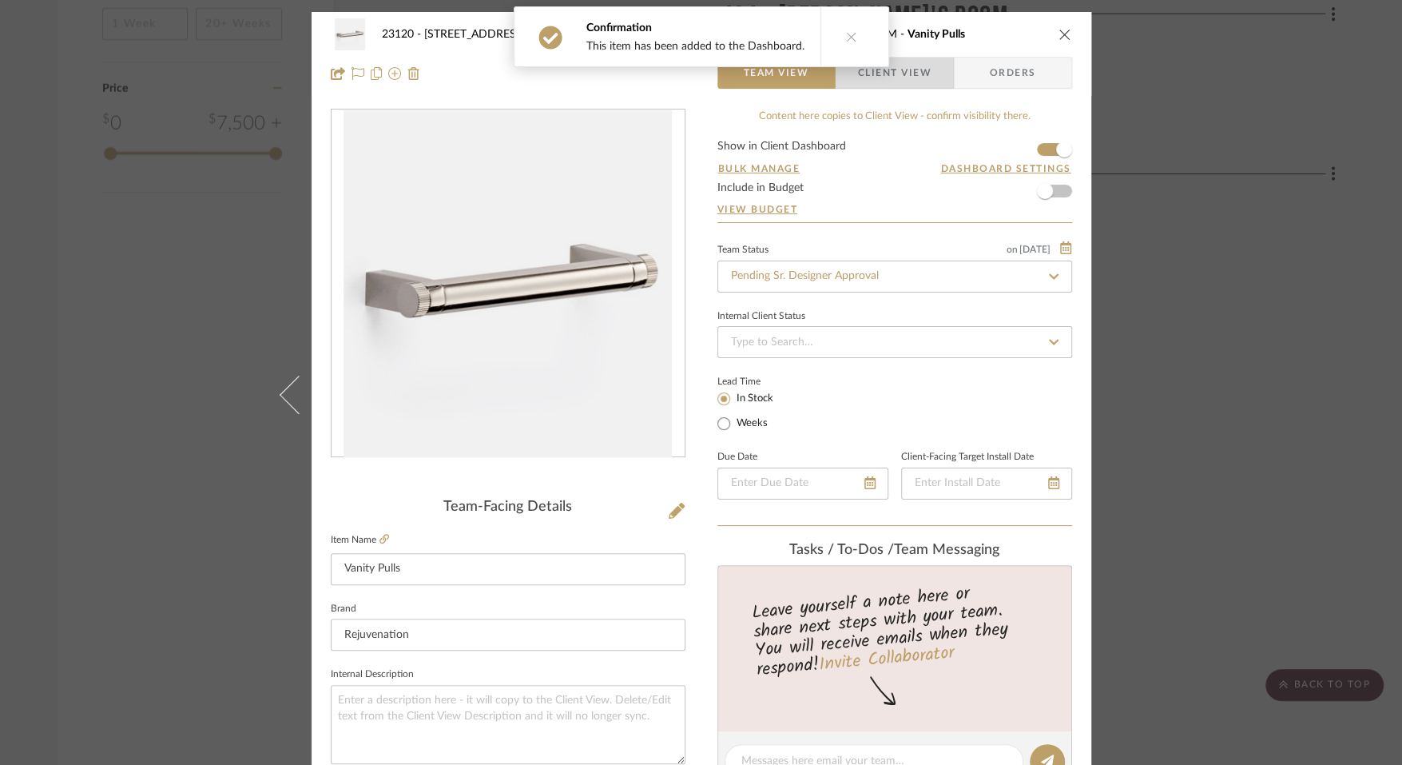
click at [922, 73] on span "Client View" at bounding box center [894, 73] width 73 height 32
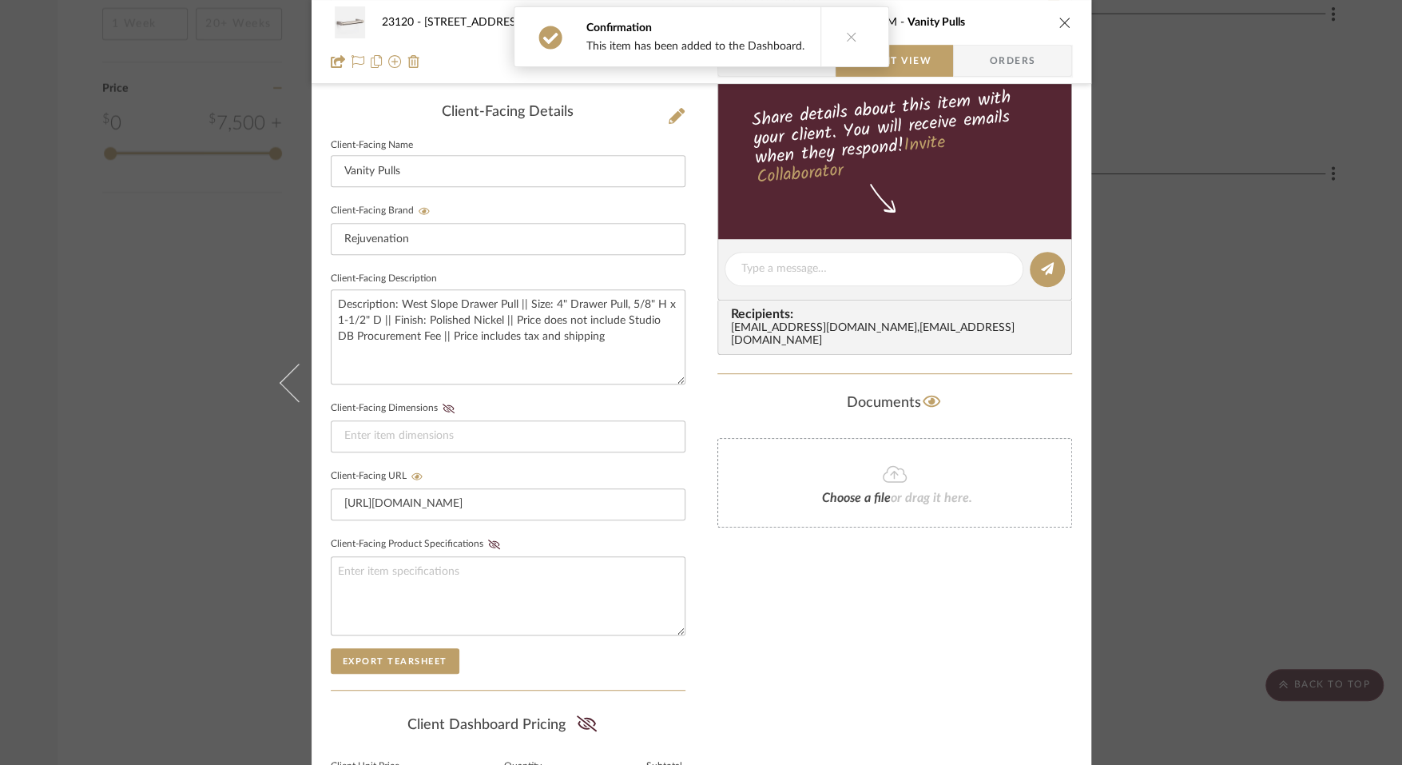
scroll to position [486, 0]
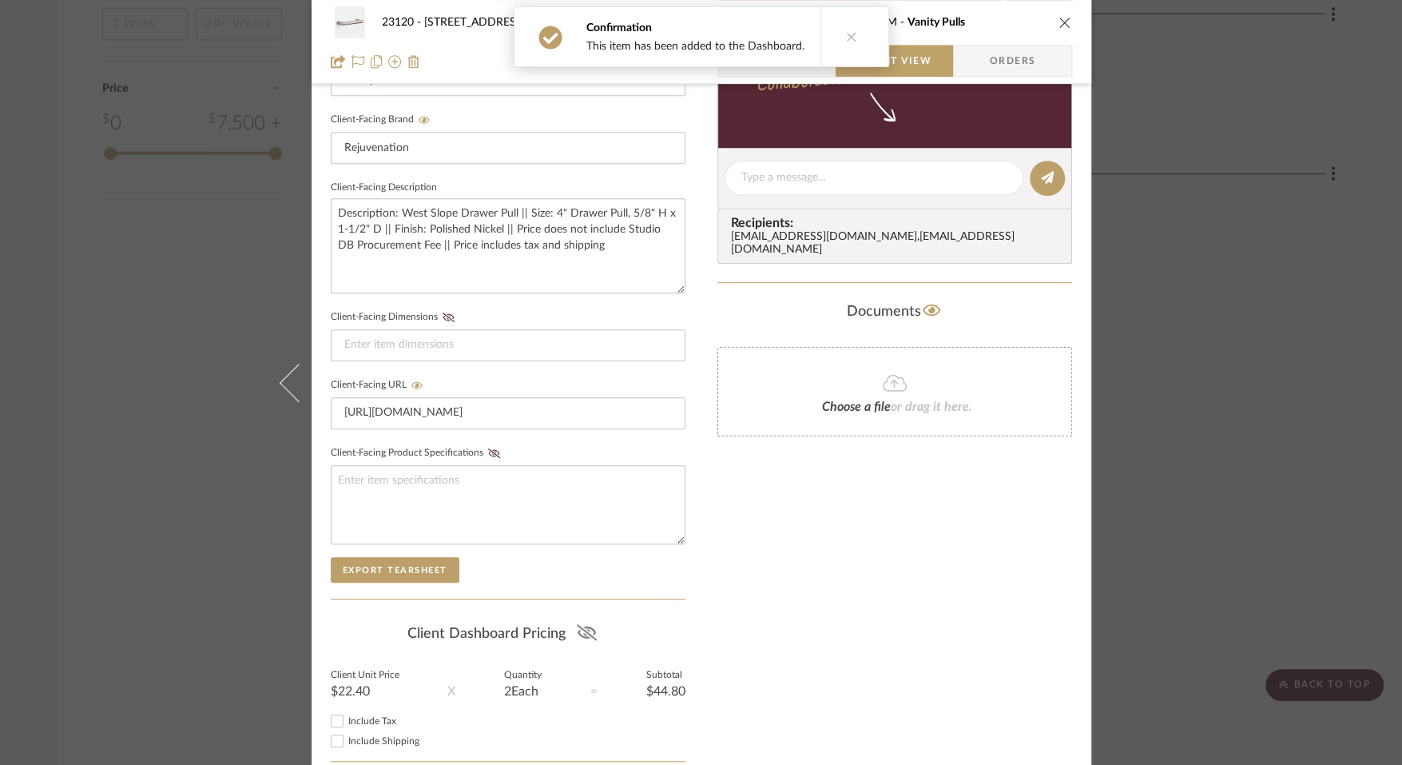
click at [582, 630] on icon at bounding box center [587, 632] width 20 height 16
click at [388, 716] on label "Include Tax" at bounding box center [516, 721] width 337 height 12
click at [347, 716] on input "Include Tax" at bounding box center [337, 720] width 19 height 19
checkbox input "true"
click at [383, 741] on span "Include Shipping" at bounding box center [383, 741] width 71 height 10
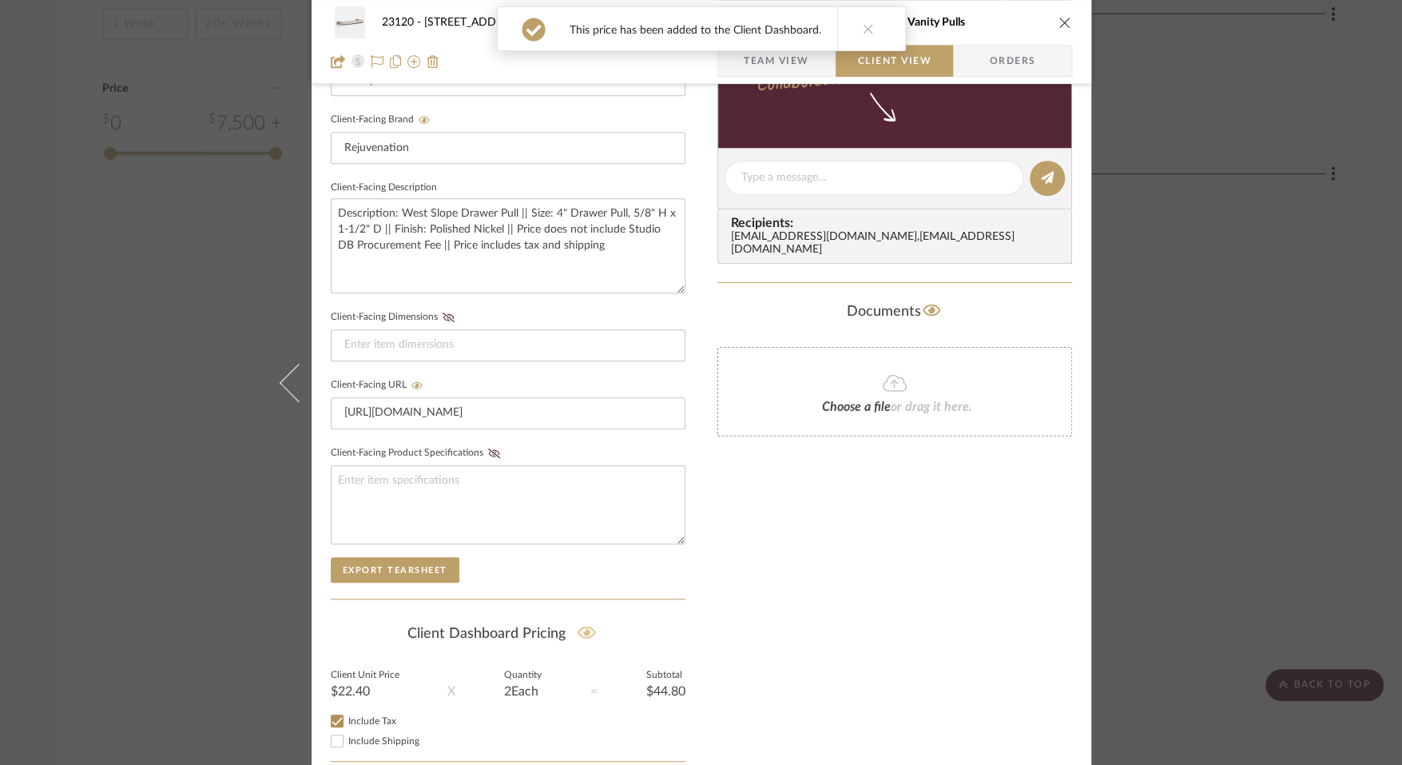
click at [347, 741] on input "Include Shipping" at bounding box center [337, 740] width 19 height 19
checkbox input "true"
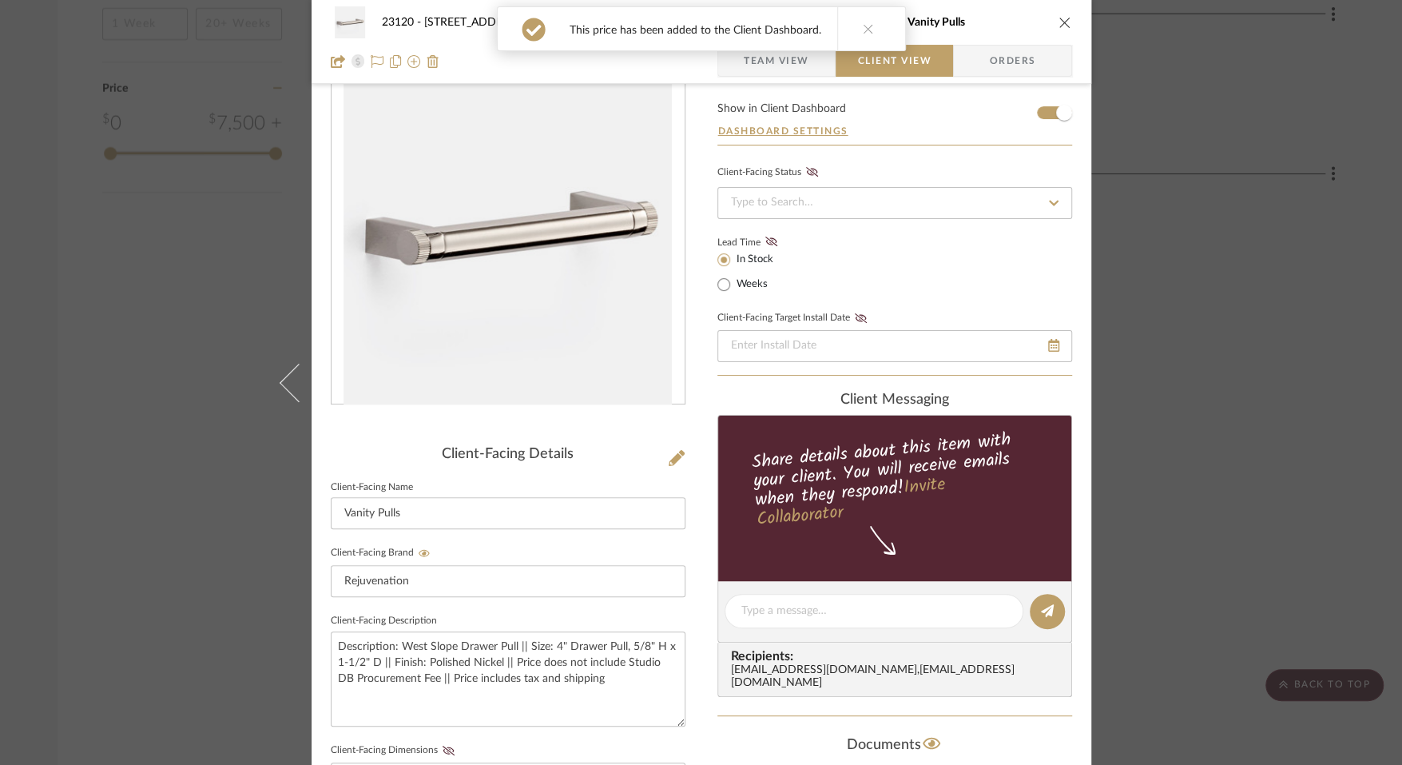
scroll to position [0, 0]
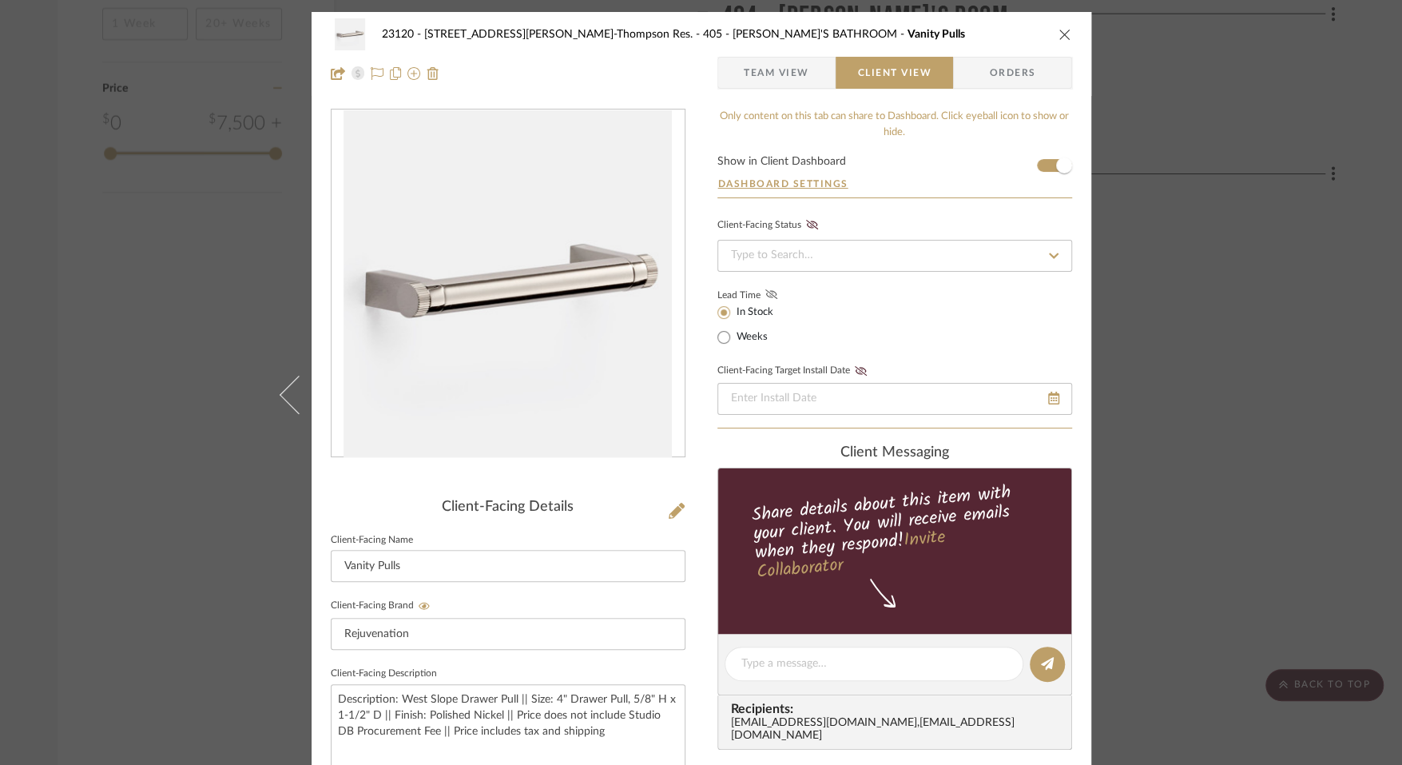
click at [761, 300] on fa-icon at bounding box center [771, 295] width 20 height 14
click at [749, 61] on span "Team View" at bounding box center [777, 73] width 66 height 32
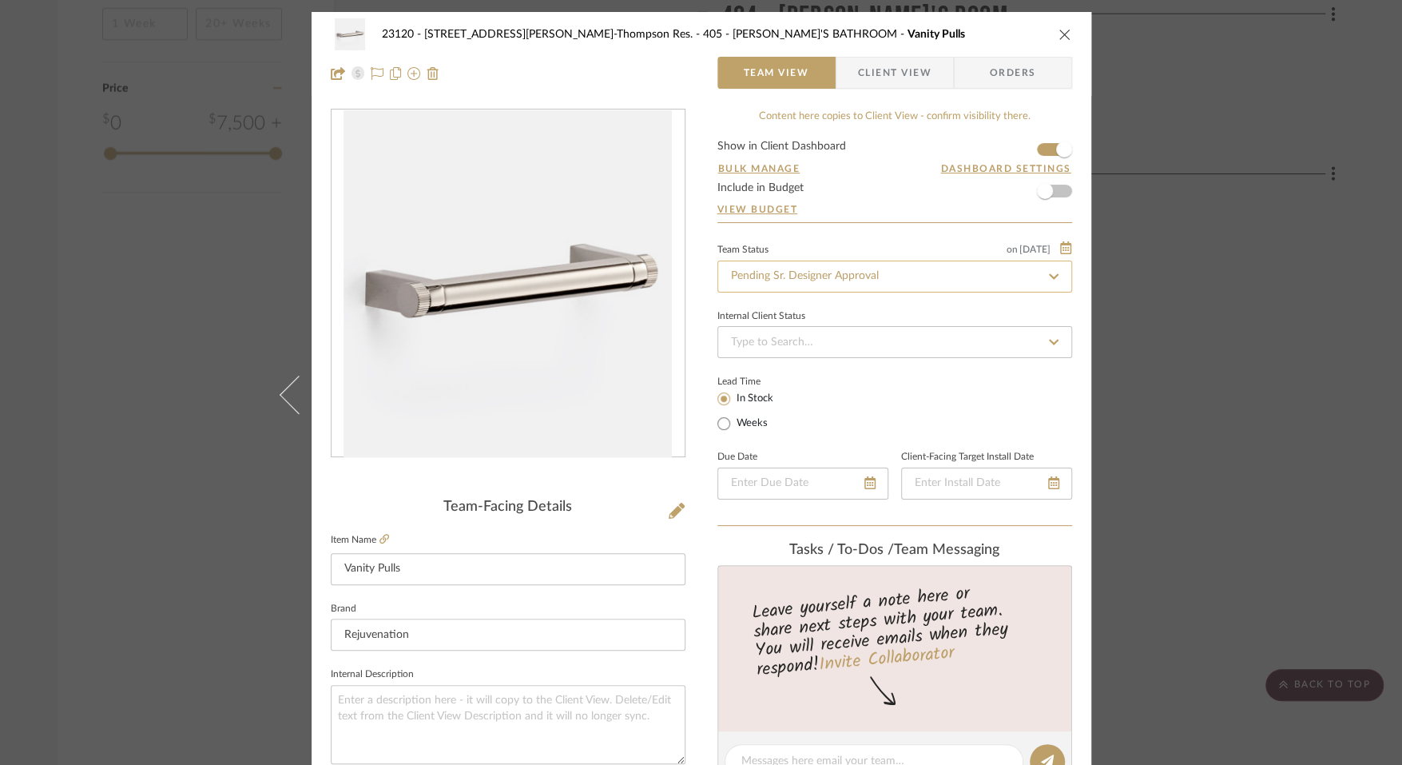
click at [777, 272] on input "Pending Sr. Designer Approval" at bounding box center [894, 276] width 355 height 32
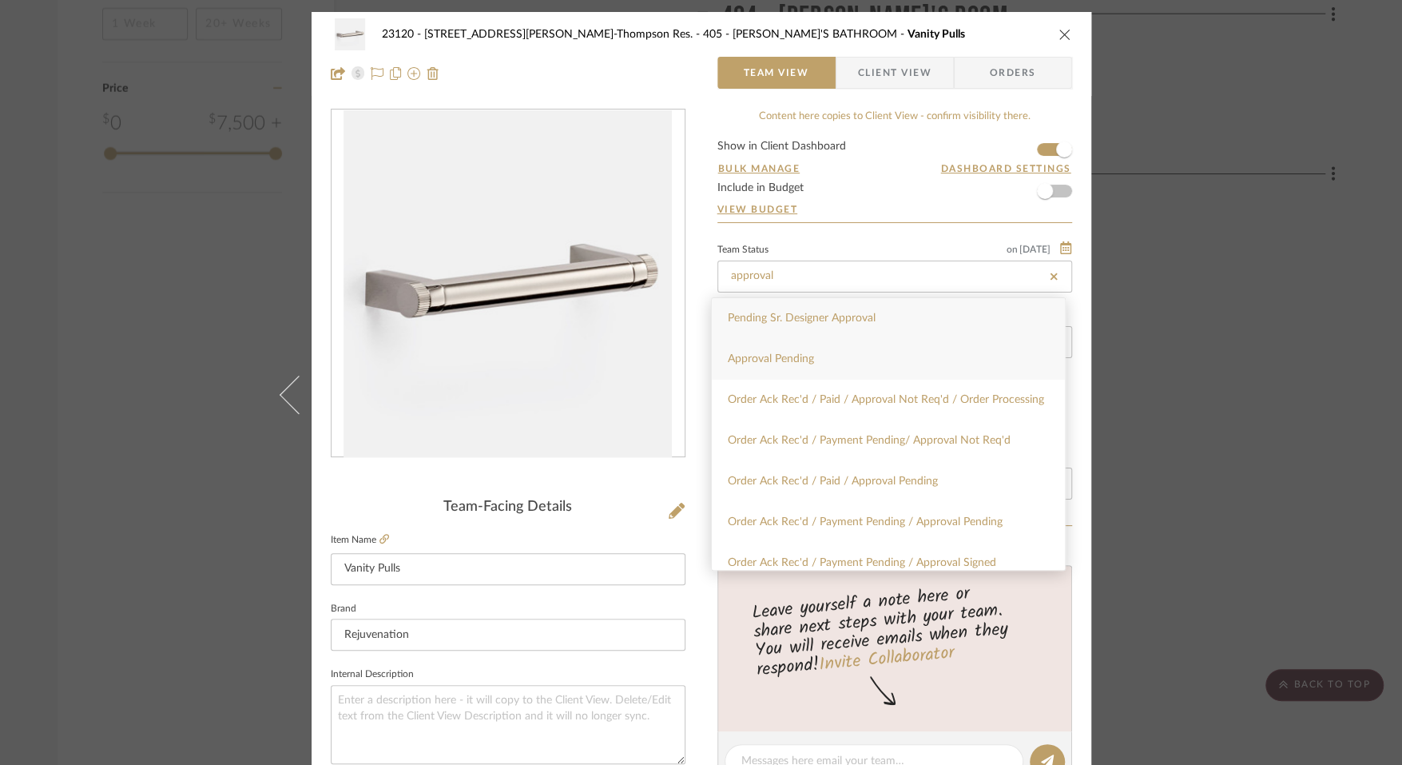
click at [772, 375] on div "Approval Pending" at bounding box center [888, 359] width 353 height 41
type input "Approval Pending"
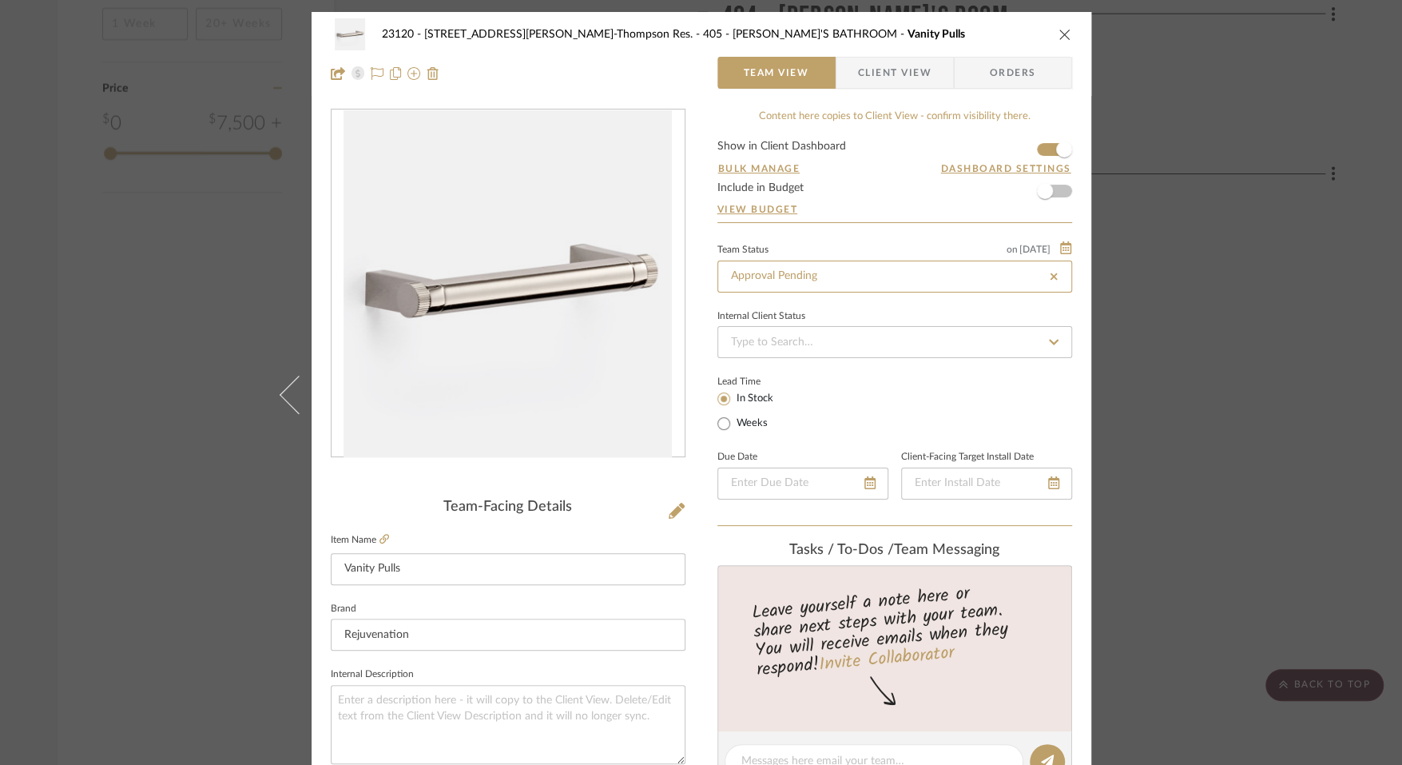
type input "Approval Pending"
click at [1312, 373] on div "23120 - 239 Dean St, Unwin-Thompson Res. 405 - TIMMY'S BATHROOM Vanity Pulls Te…" at bounding box center [701, 382] width 1402 height 765
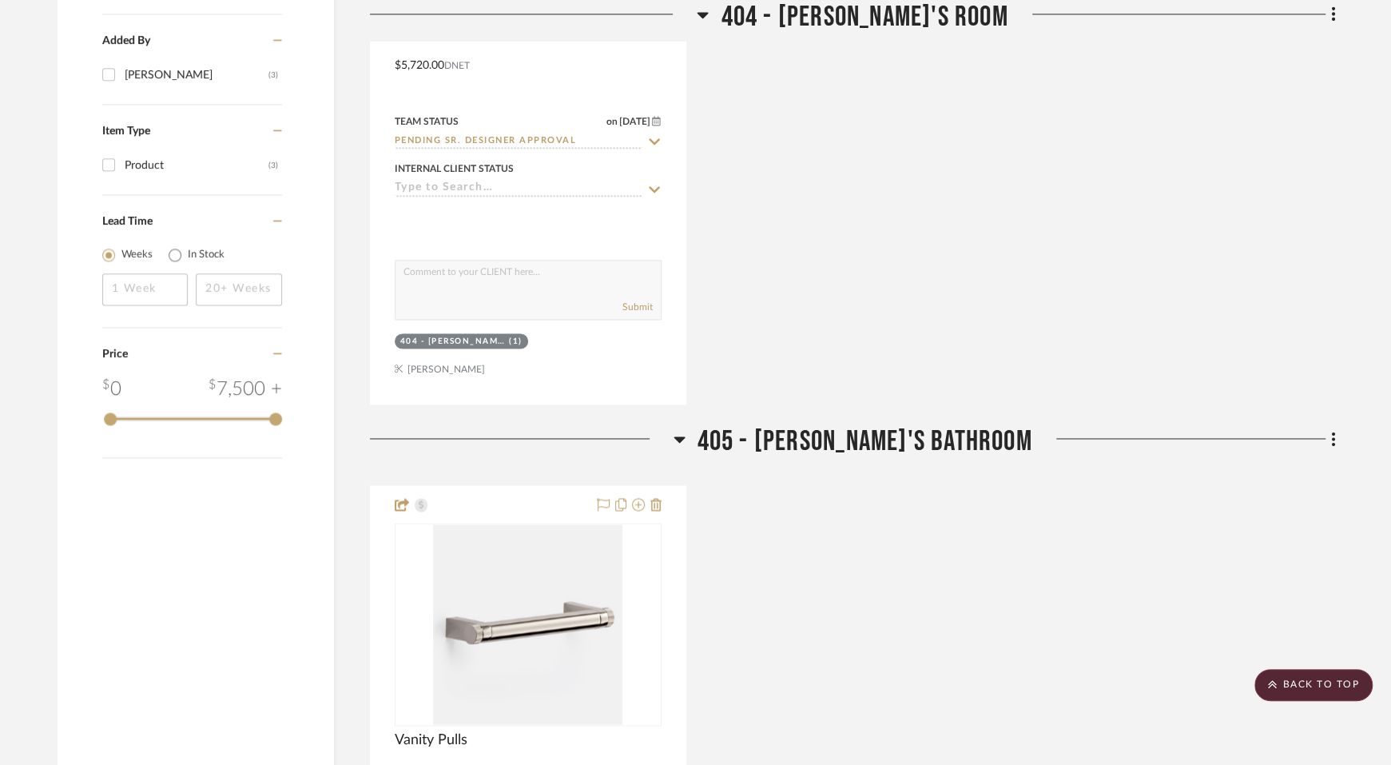
scroll to position [185, 0]
